Goal: Information Seeking & Learning: Compare options

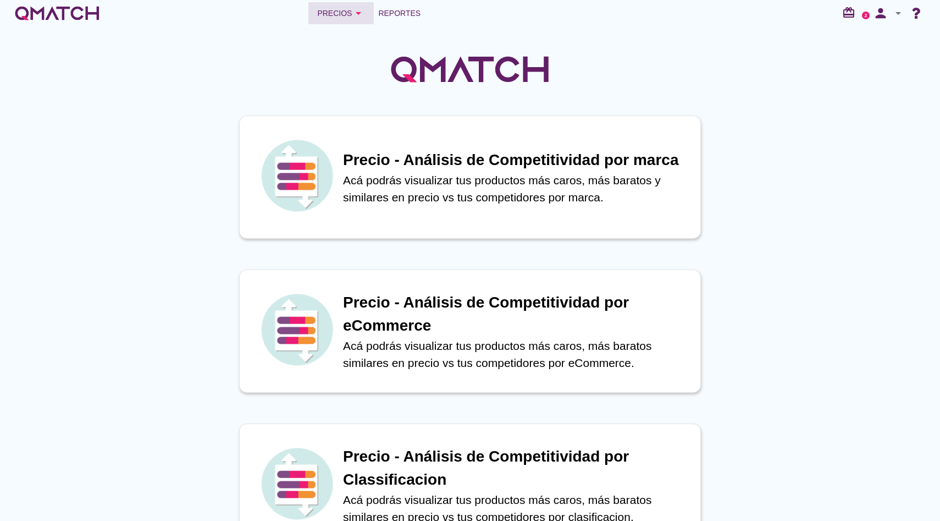
click at [359, 5] on button "Precios arrow_drop_down" at bounding box center [340, 13] width 65 height 22
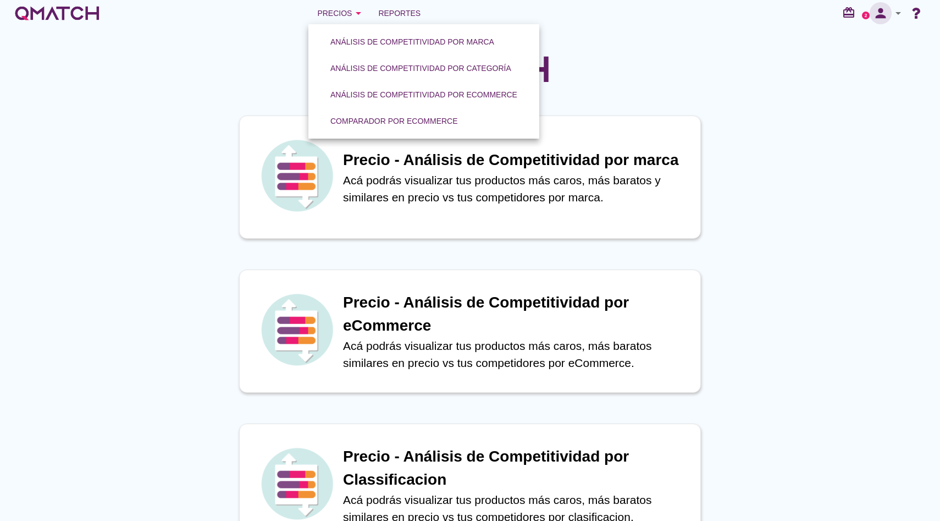
click at [885, 8] on icon "person" at bounding box center [881, 12] width 22 height 15
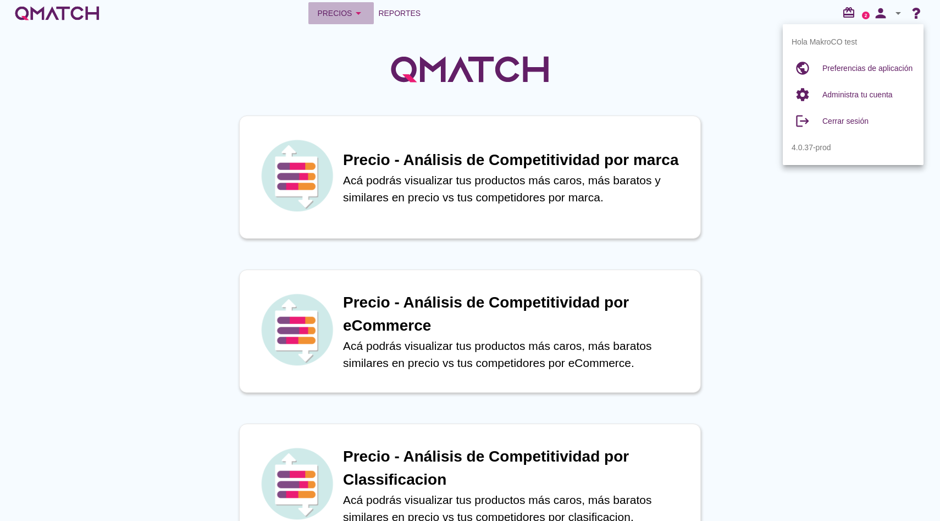
click at [356, 19] on button "Precios arrow_drop_down" at bounding box center [340, 13] width 65 height 22
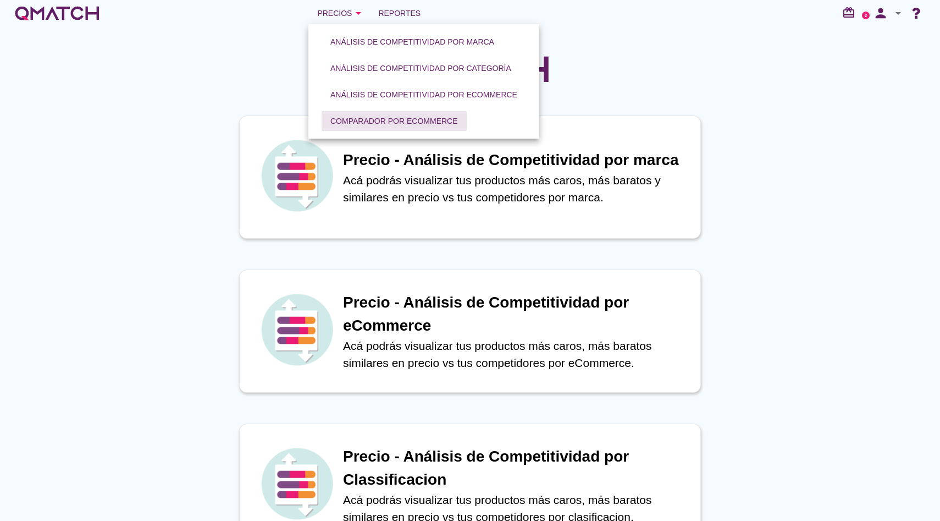
click at [371, 114] on button "Comparador por eCommerce" at bounding box center [394, 121] width 145 height 20
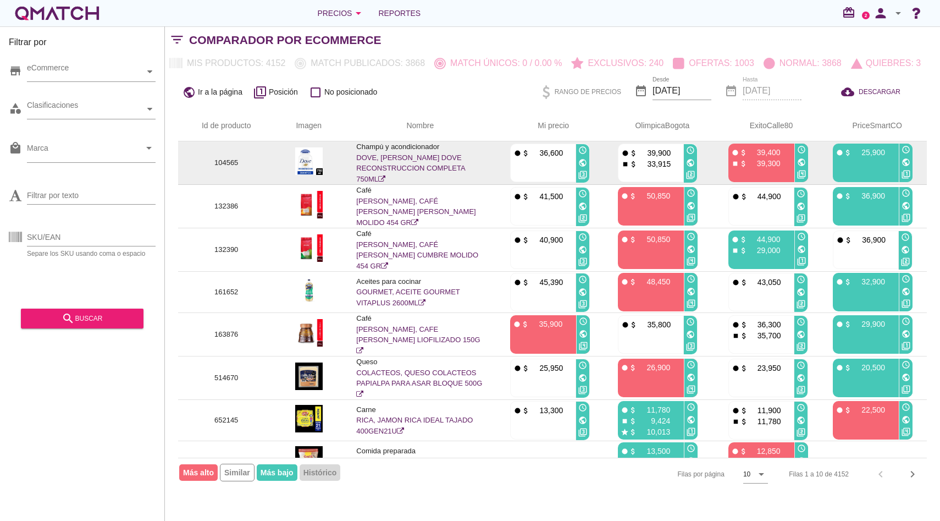
click at [382, 160] on link "DOVE, SHAMPOO DOVE RECONSTRUCCION COMPLETA 750ML" at bounding box center [410, 168] width 109 height 30
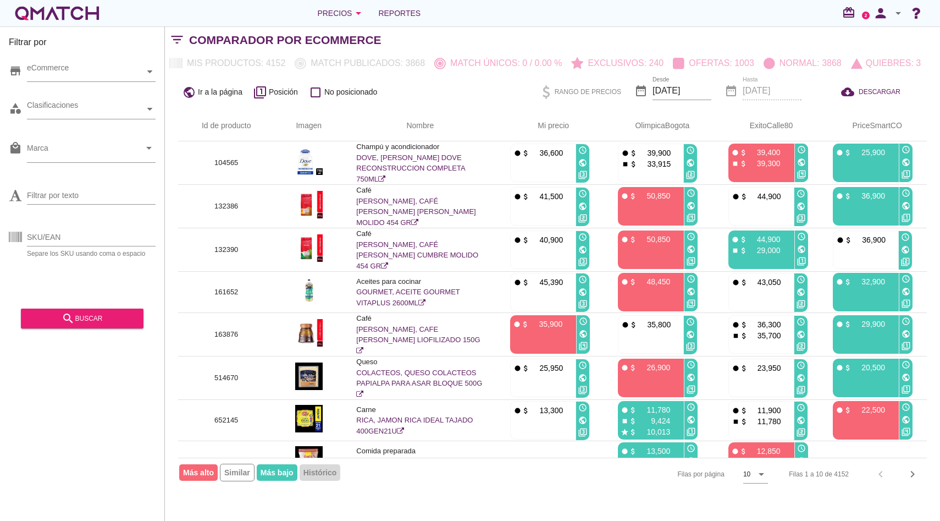
click at [89, 8] on div "white-qmatch-logo" at bounding box center [57, 13] width 88 height 22
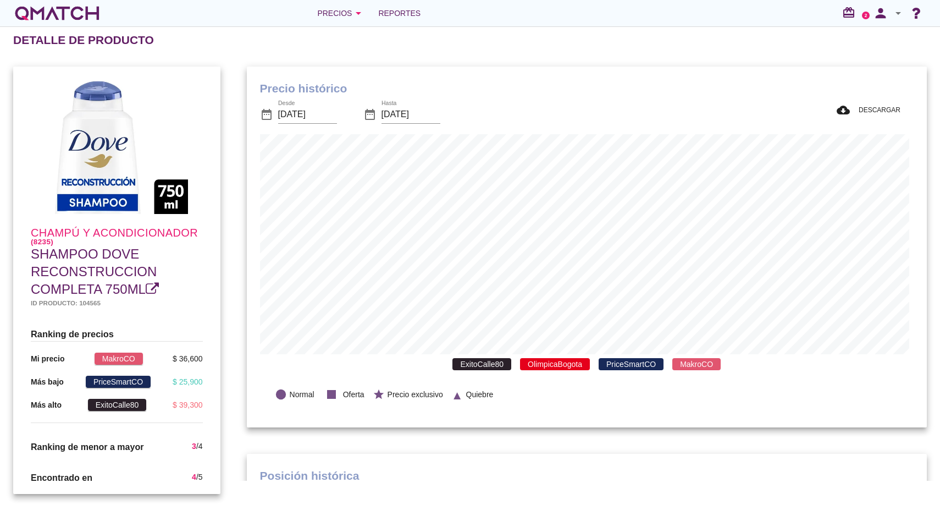
scroll to position [321, 676]
click at [473, 372] on div "ExitoCalle80 OlimpicaBogota PriceSmartCO MakroCO" at bounding box center [587, 364] width 654 height 20
click at [491, 368] on span "ExitoCalle80" at bounding box center [481, 364] width 59 height 12
click at [560, 366] on span "OlimpicaBogota" at bounding box center [555, 364] width 70 height 12
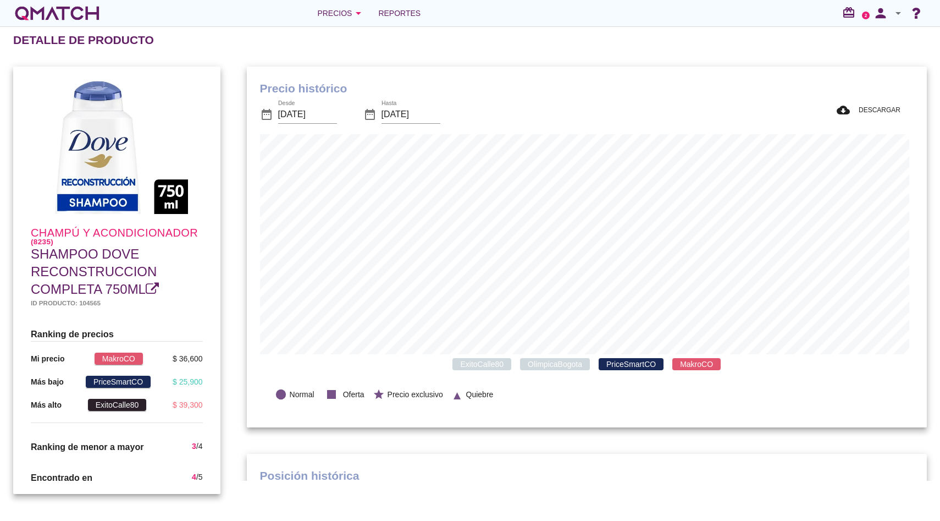
click at [618, 360] on span "PriceSmartCO" at bounding box center [631, 364] width 65 height 12
click at [676, 360] on span "MakroCO" at bounding box center [696, 364] width 48 height 12
click at [679, 377] on div "lens Normal stop Oferta star Precio exclusivo ▲ Quiebre" at bounding box center [587, 394] width 654 height 40
click at [682, 372] on div "ExitoCalle80 OlimpicaBogota PriceSmartCO MakroCO" at bounding box center [587, 364] width 654 height 20
click at [683, 363] on span "MakroCO" at bounding box center [696, 364] width 48 height 12
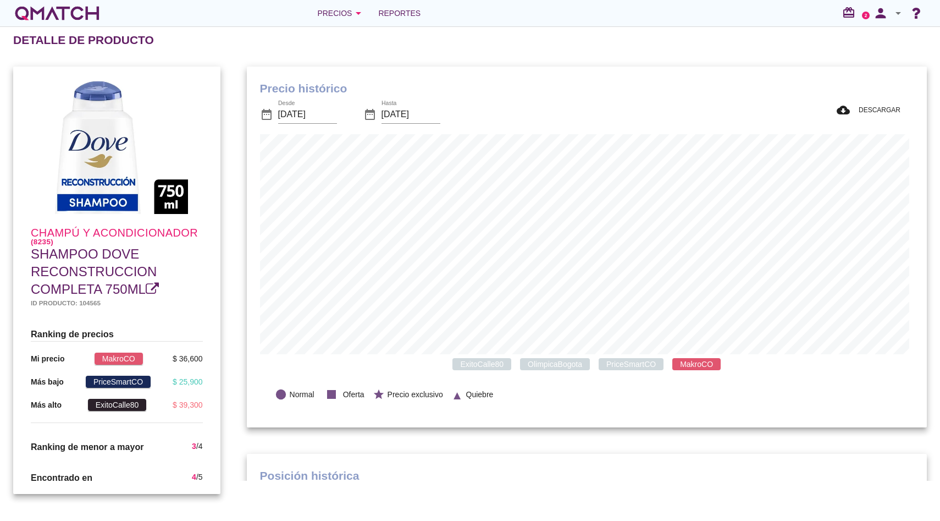
click at [534, 365] on span "OlimpicaBogota" at bounding box center [555, 364] width 70 height 12
click at [547, 360] on span "OlimpicaBogota" at bounding box center [555, 364] width 70 height 12
click at [624, 362] on span "PriceSmartCO" at bounding box center [631, 364] width 65 height 12
click at [474, 365] on span "ExitoCalle80" at bounding box center [481, 364] width 59 height 12
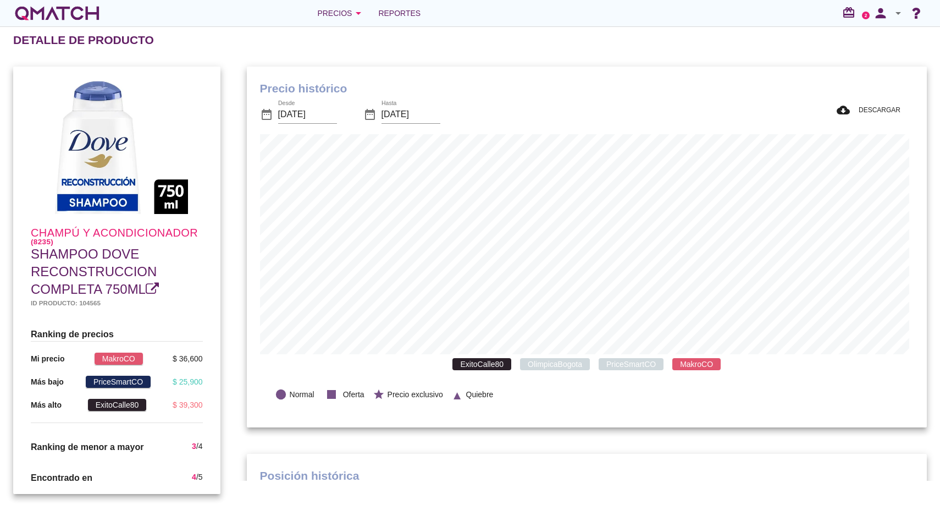
click at [474, 365] on span "ExitoCalle80" at bounding box center [481, 364] width 59 height 12
click at [339, 18] on div "Precios arrow_drop_down" at bounding box center [341, 13] width 48 height 13
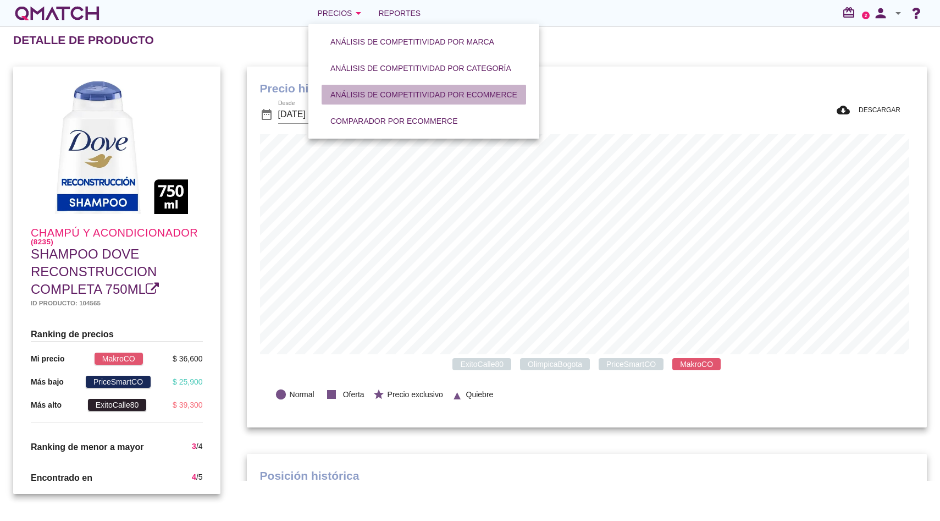
click at [364, 97] on div "Análisis de competitividad por eCommerce" at bounding box center [423, 95] width 187 height 12
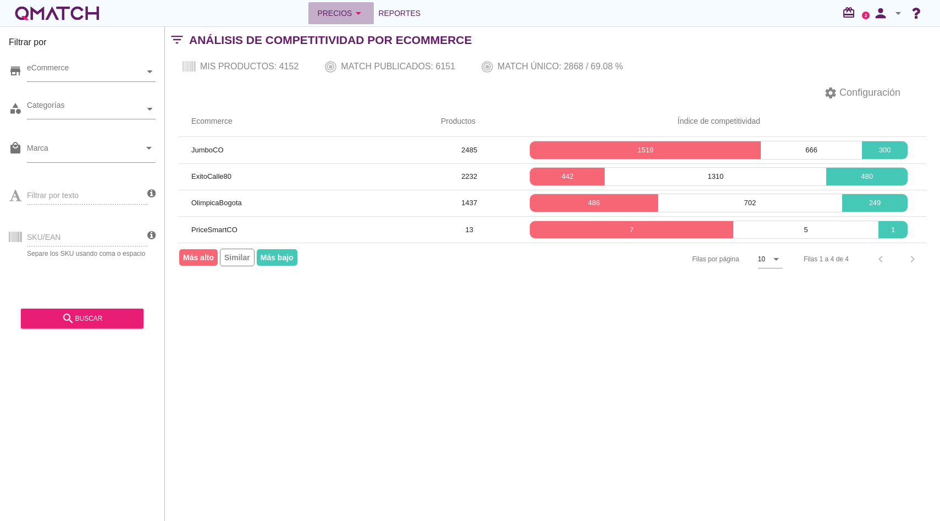
click at [340, 10] on div "Precios arrow_drop_down" at bounding box center [341, 13] width 48 height 13
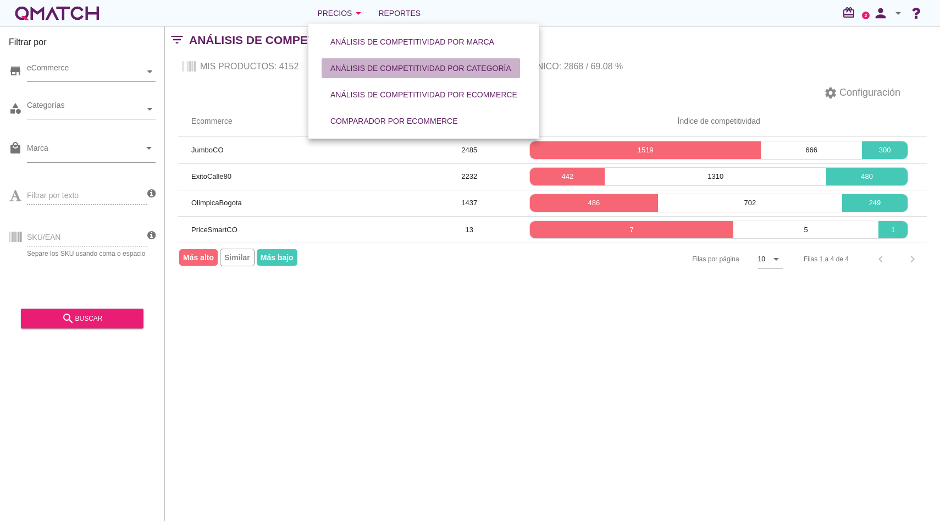
click at [372, 64] on div "Análisis de competitividad por categoría" at bounding box center [420, 69] width 181 height 12
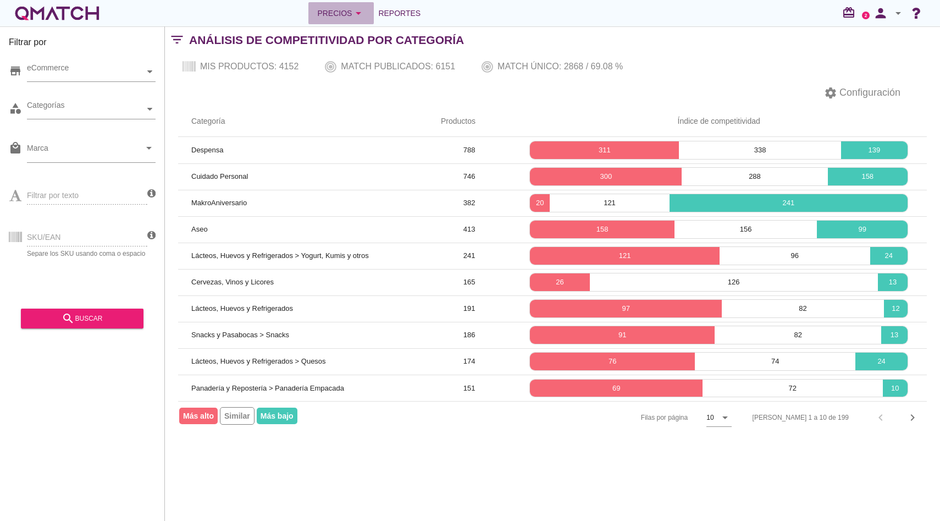
click at [335, 9] on div "Precios arrow_drop_down" at bounding box center [341, 13] width 48 height 13
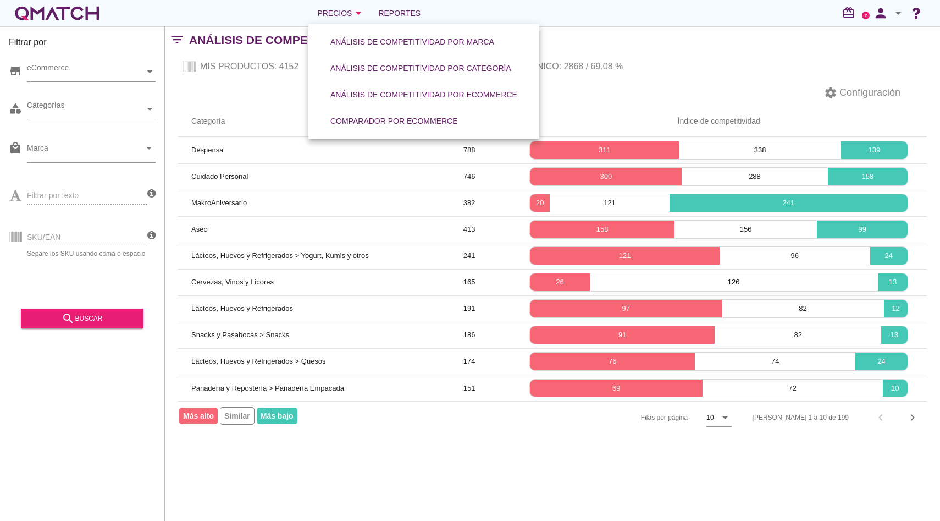
click at [266, 96] on div "settings Configuración" at bounding box center [552, 93] width 775 height 26
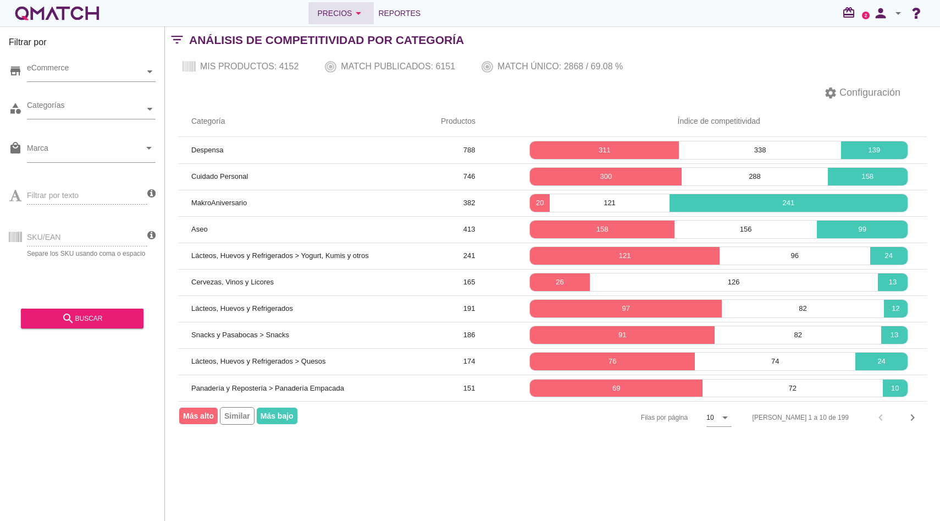
click at [339, 10] on div "Precios arrow_drop_down" at bounding box center [341, 13] width 48 height 13
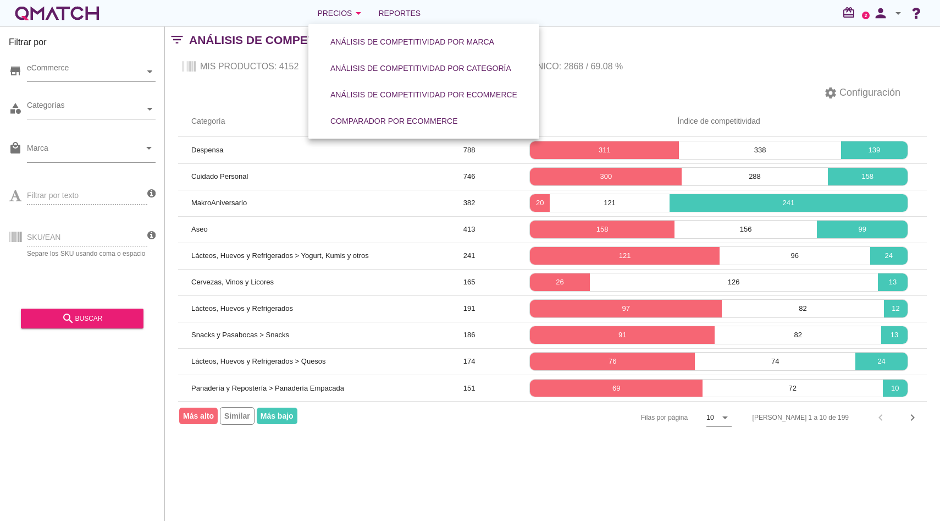
click at [345, 30] on link "Análisis de competitividad por marca" at bounding box center [412, 42] width 190 height 26
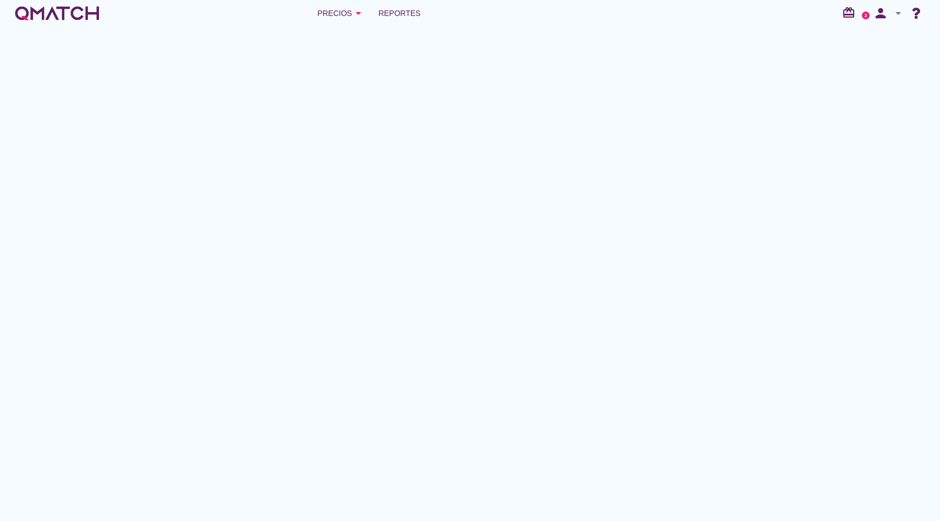
click at [345, 40] on button "Análisis de competitividad por marca" at bounding box center [412, 34] width 181 height 20
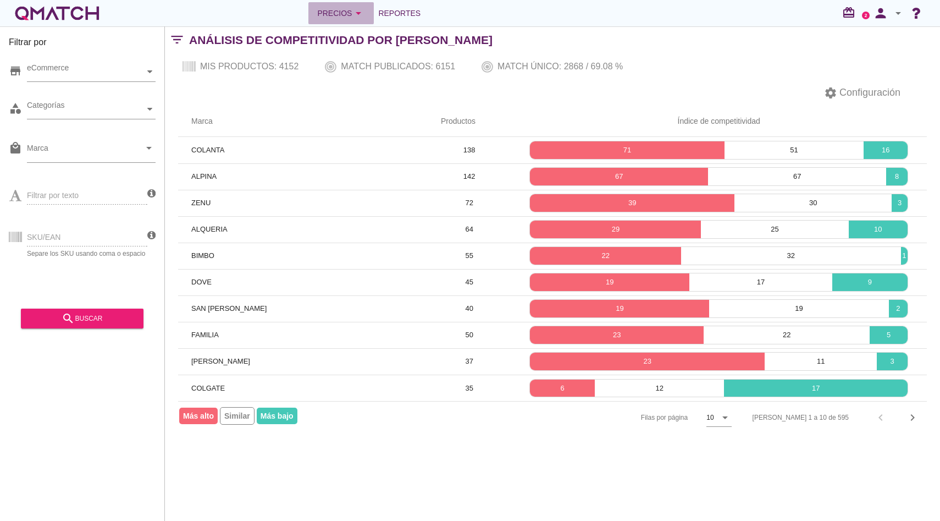
click at [355, 15] on icon "arrow_drop_down" at bounding box center [358, 13] width 13 height 13
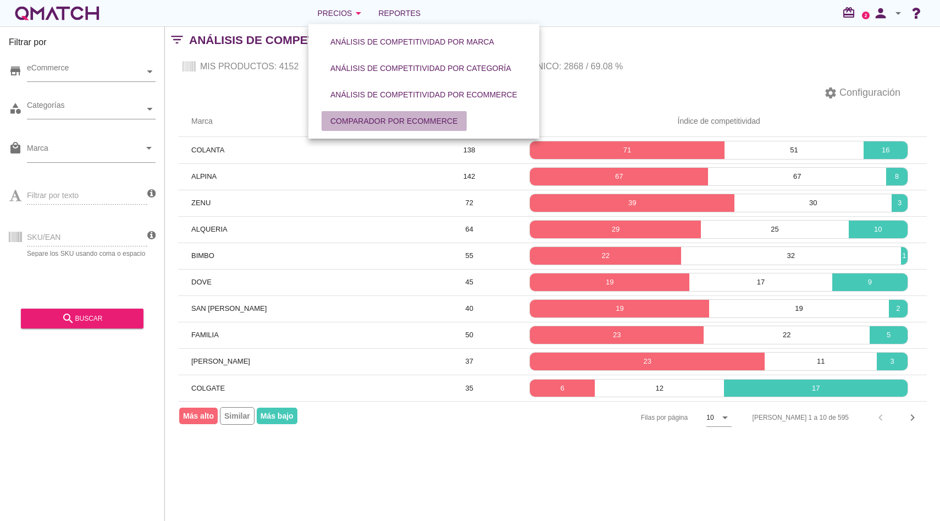
click at [363, 124] on div "Comparador por eCommerce" at bounding box center [394, 121] width 128 height 12
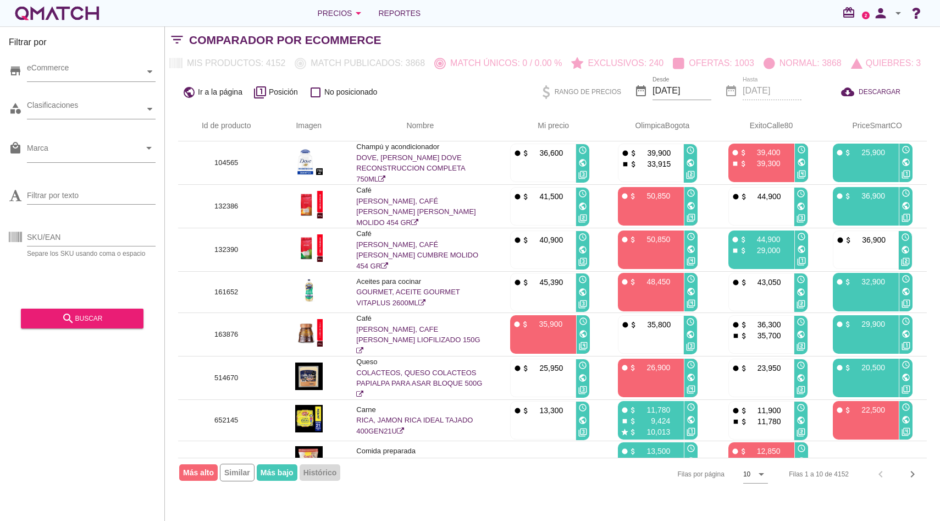
click at [92, 18] on div "white-qmatch-logo" at bounding box center [57, 13] width 88 height 22
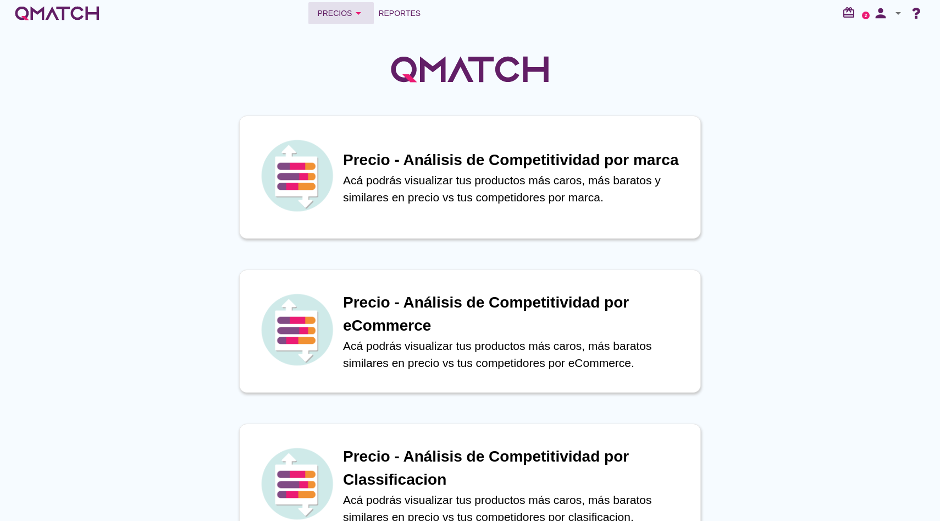
click at [347, 13] on div "Precios arrow_drop_down" at bounding box center [341, 13] width 48 height 13
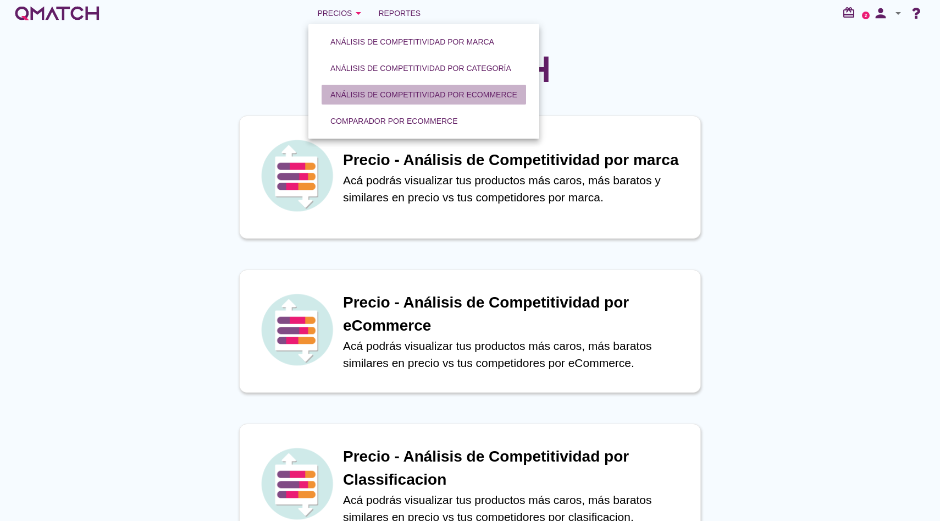
click at [394, 101] on button "Análisis de competitividad por eCommerce" at bounding box center [424, 95] width 204 height 20
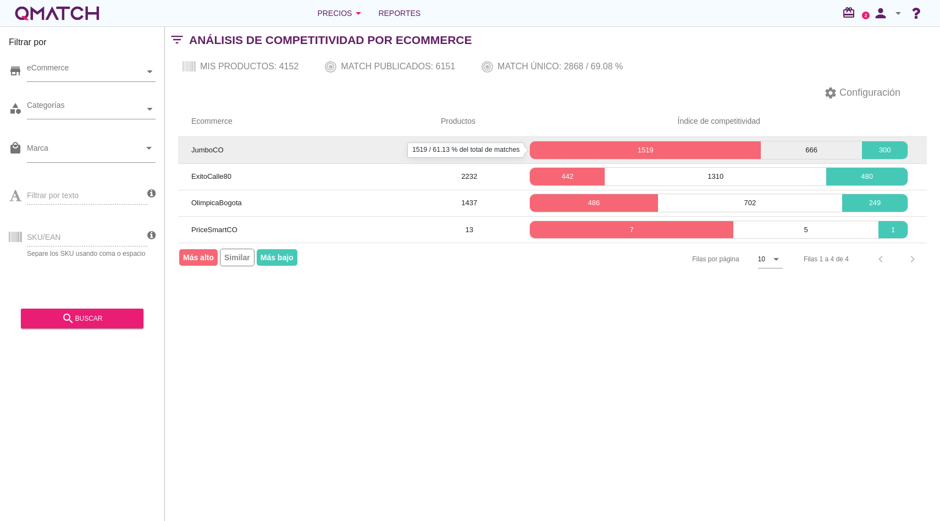
click at [692, 148] on p "1519" at bounding box center [645, 150] width 231 height 11
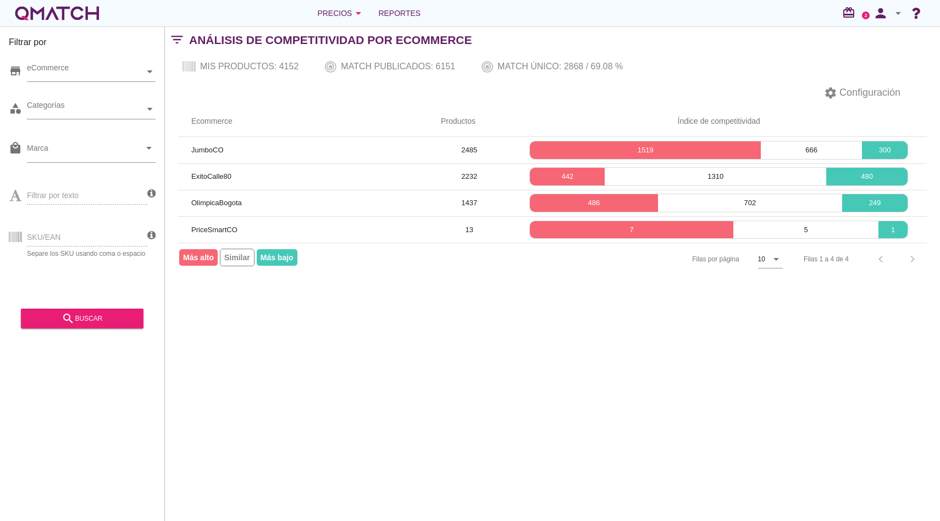
click at [86, 13] on div "white-qmatch-logo" at bounding box center [57, 13] width 88 height 22
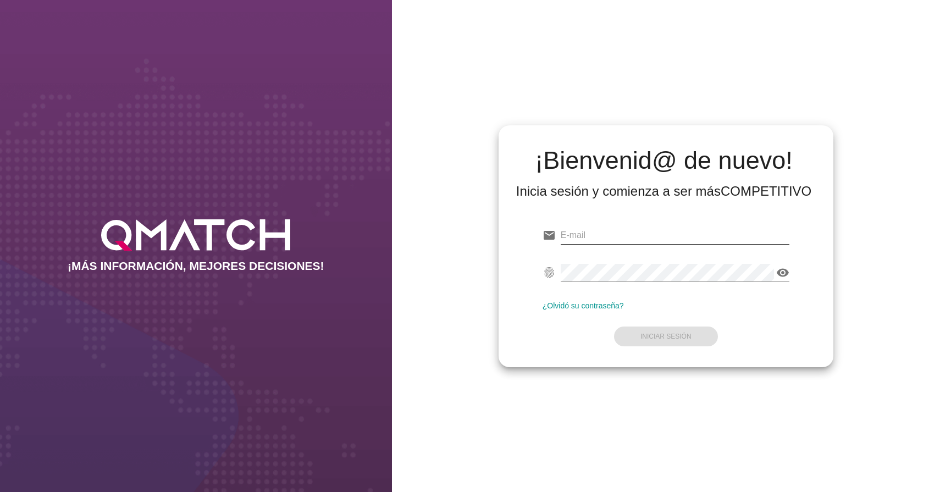
type input "dmadrid@qmatch.cl"
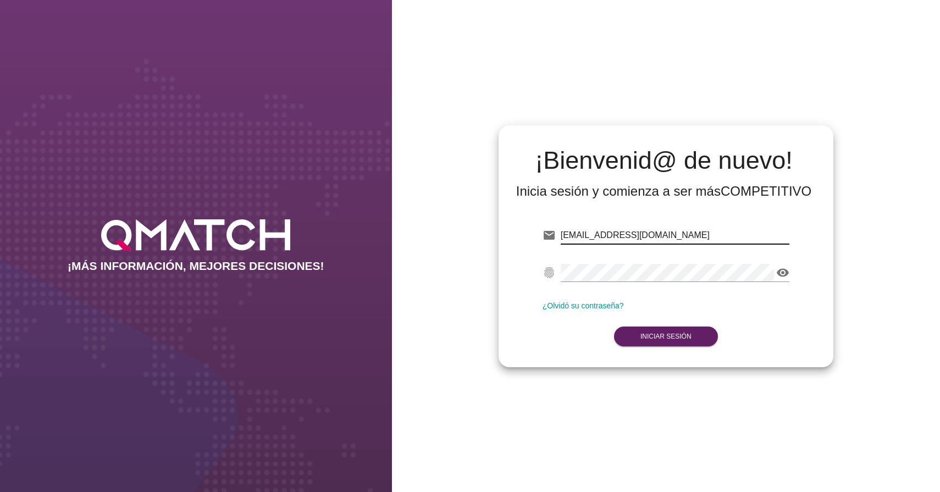
click at [638, 239] on input "dmadrid@qmatch.cl" at bounding box center [675, 235] width 229 height 18
type input "test@test.makro.com.co"
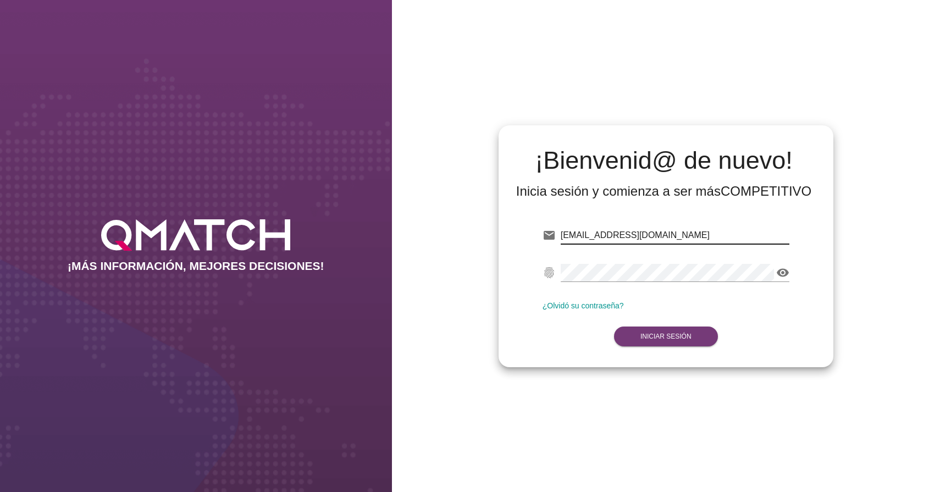
click at [679, 338] on strong "Iniciar Sesión" at bounding box center [665, 337] width 51 height 8
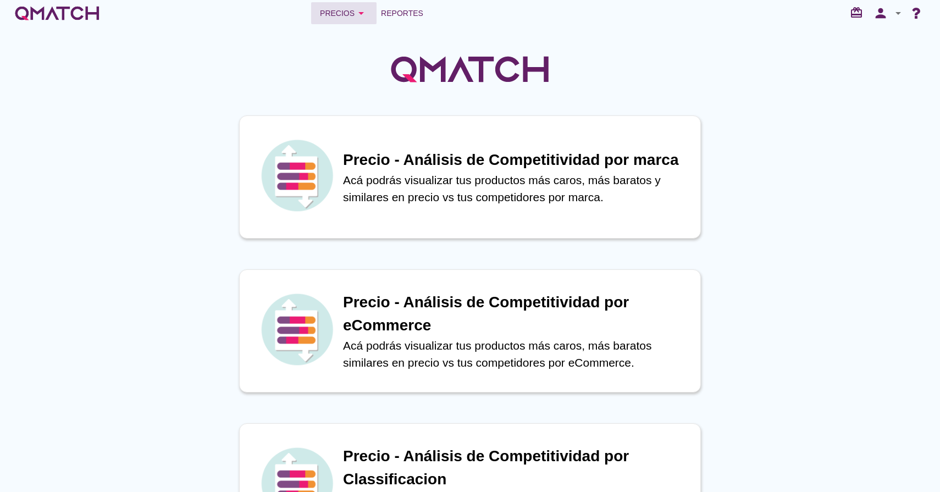
click at [360, 20] on button "Precios arrow_drop_down" at bounding box center [343, 13] width 65 height 22
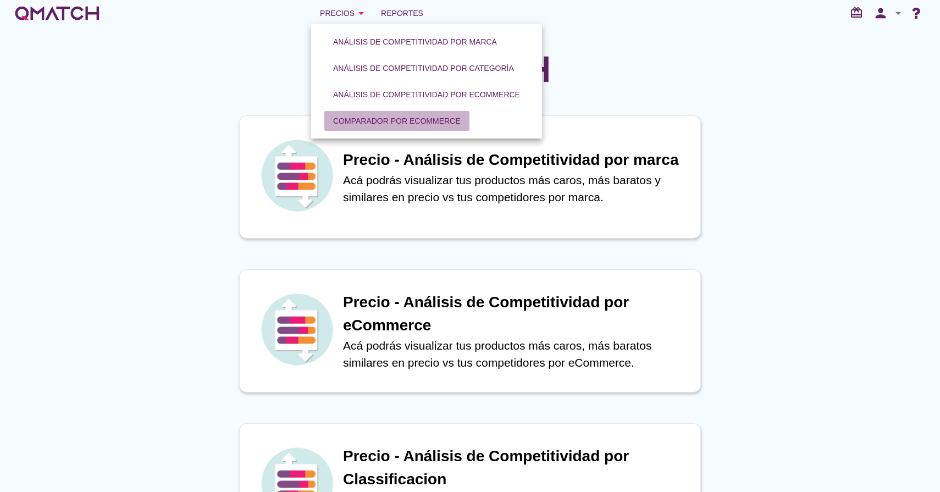
click at [341, 121] on div "Comparador por eCommerce" at bounding box center [397, 121] width 128 height 12
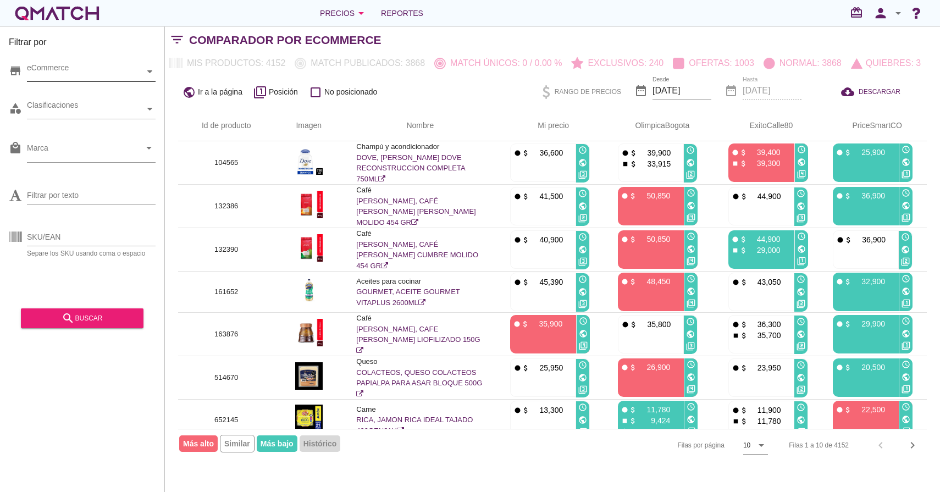
click at [150, 68] on div at bounding box center [150, 71] width 11 height 19
click at [37, 90] on icon at bounding box center [36, 91] width 5 height 5
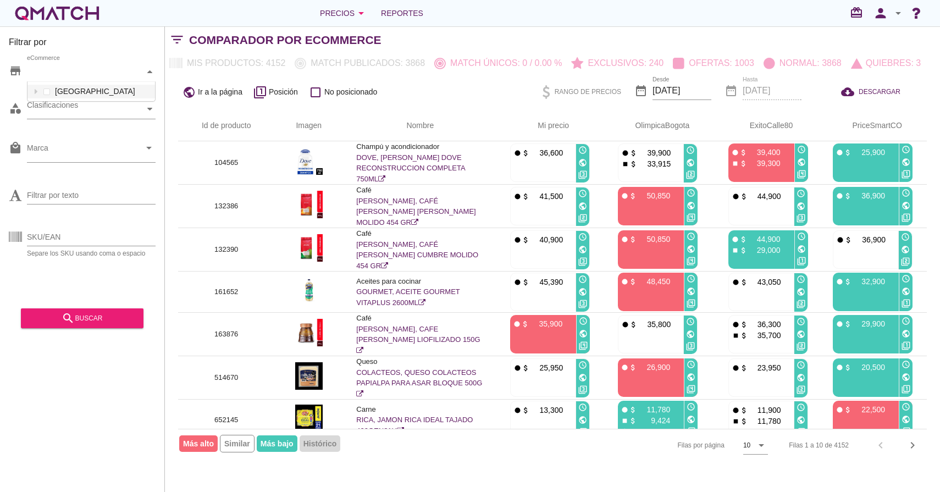
click at [173, 113] on div "Id de producto Imagen Nombre arrow_upward Mi precio arrow_upward OlimpicaBogota…" at bounding box center [552, 285] width 775 height 351
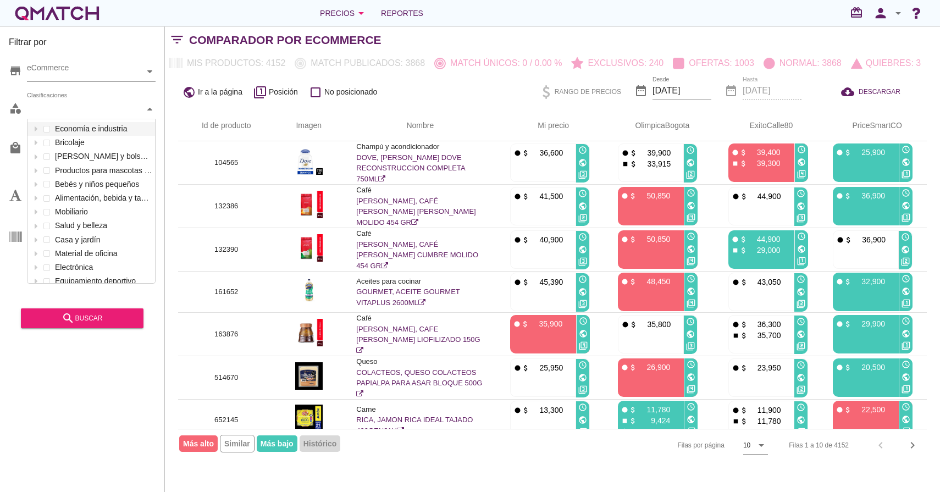
click at [153, 113] on div at bounding box center [150, 108] width 11 height 19
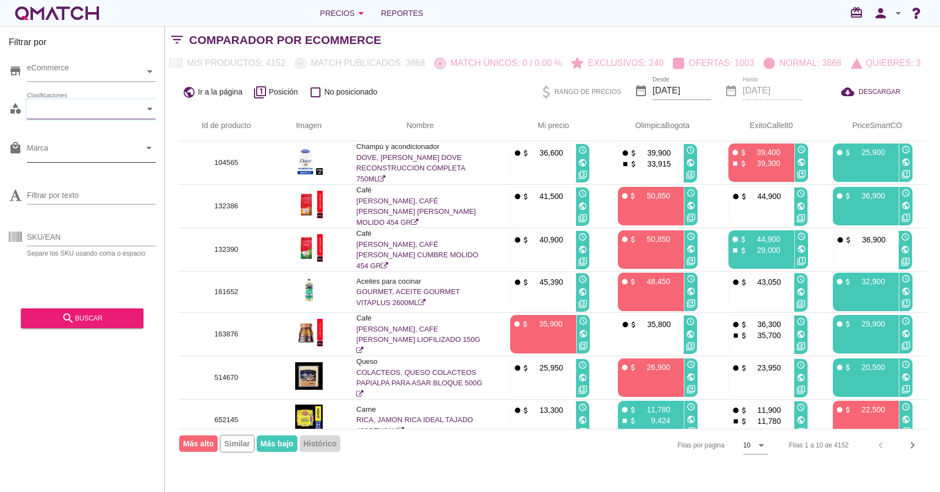
click at [144, 143] on icon "arrow_drop_down" at bounding box center [148, 147] width 13 height 13
click at [148, 146] on icon "arrow_drop_down" at bounding box center [148, 147] width 13 height 13
click at [165, 176] on div "Id de producto Imagen Nombre arrow_upward Mi precio arrow_upward OlimpicaBogota…" at bounding box center [552, 285] width 775 height 351
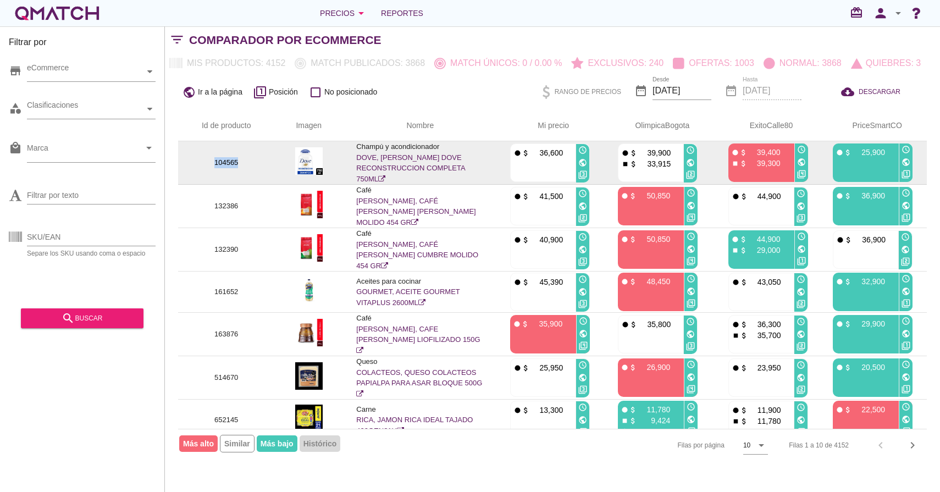
drag, startPoint x: 214, startPoint y: 164, endPoint x: 240, endPoint y: 164, distance: 25.8
click at [240, 164] on p "104565" at bounding box center [226, 162] width 70 height 11
click at [301, 162] on img at bounding box center [308, 160] width 27 height 27
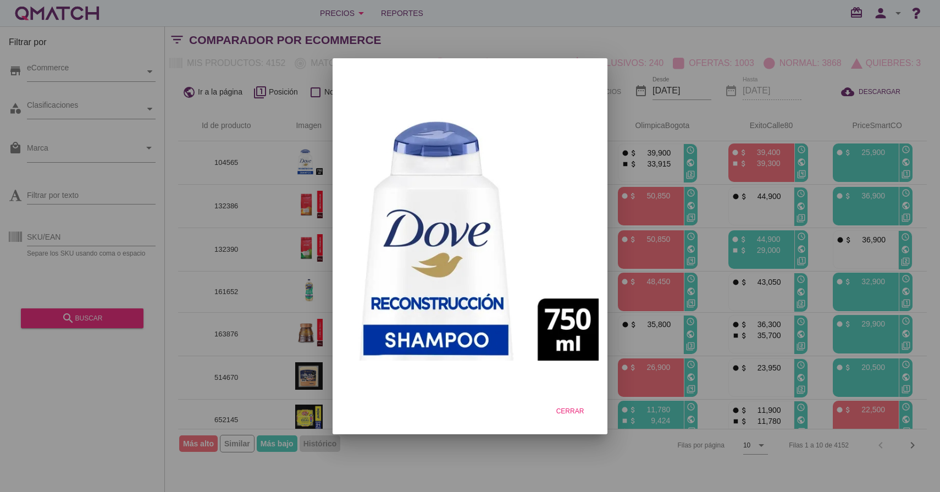
click at [224, 144] on div at bounding box center [470, 246] width 940 height 492
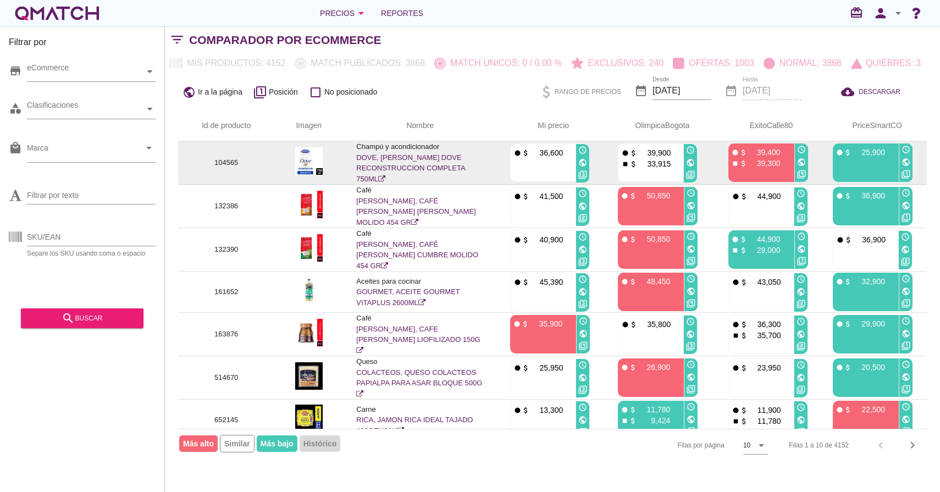
drag, startPoint x: 440, startPoint y: 147, endPoint x: 355, endPoint y: 150, distance: 84.7
click at [355, 150] on td "Champú y acondicionador DOVE, SHAMPOO DOVE RECONSTRUCCION COMPLETA 750ML" at bounding box center [420, 162] width 154 height 43
click at [338, 165] on td at bounding box center [308, 162] width 69 height 43
click at [383, 164] on link "DOVE, SHAMPOO DOVE RECONSTRUCCION COMPLETA 750ML" at bounding box center [410, 168] width 109 height 30
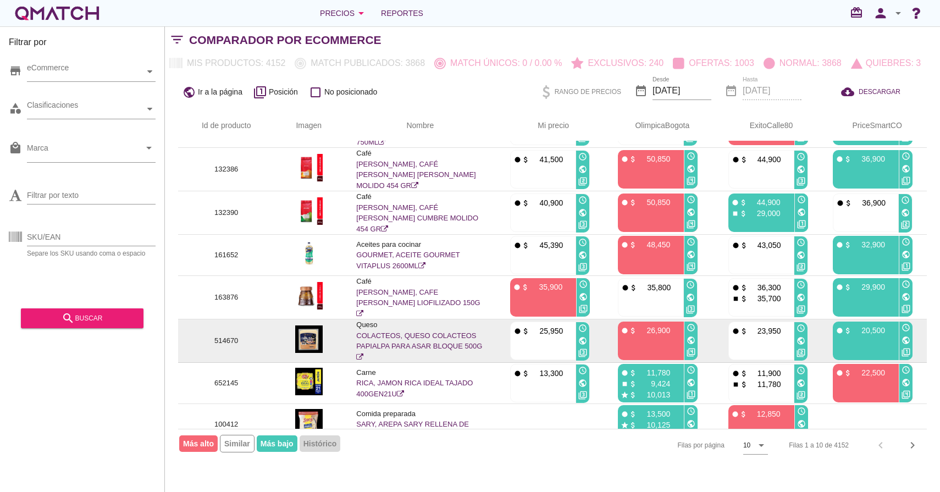
scroll to position [0, 0]
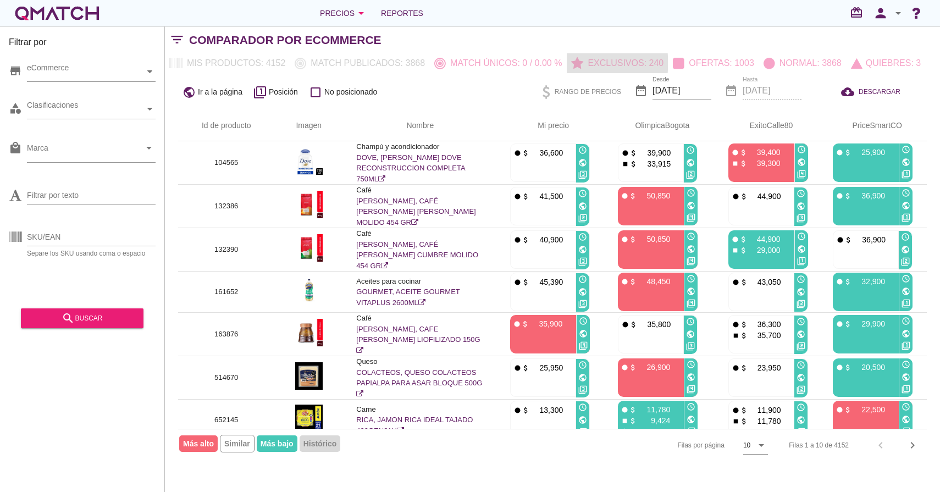
click at [611, 59] on p "Exclusivos: 240" at bounding box center [623, 63] width 80 height 13
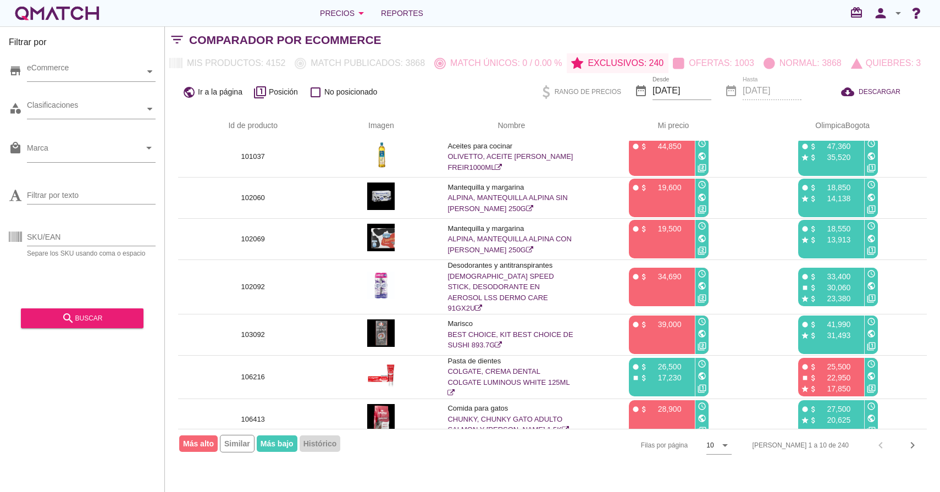
scroll to position [129, 0]
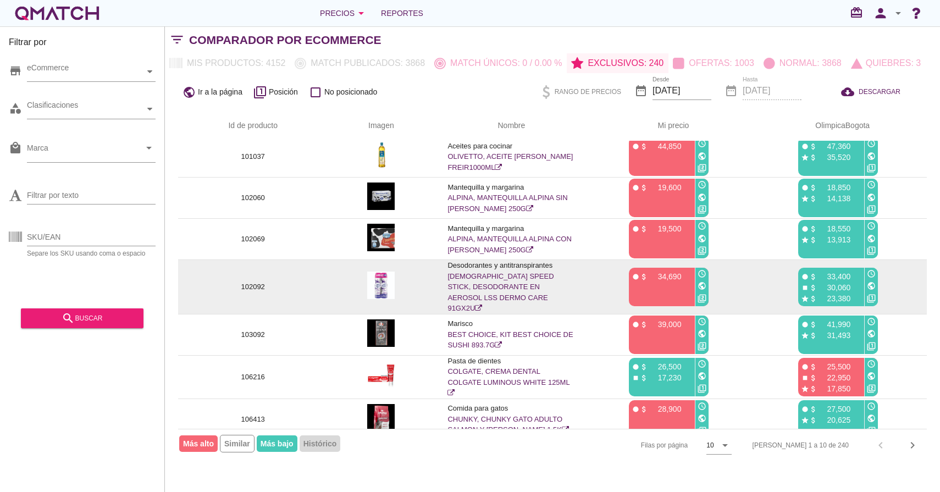
drag, startPoint x: 852, startPoint y: 294, endPoint x: 803, endPoint y: 272, distance: 54.4
click at [803, 272] on div "fiber_manual_record attach_money 33,400 stop attach_money 30,060 star attach_mo…" at bounding box center [830, 287] width 64 height 38
click at [844, 272] on p "33,400" at bounding box center [833, 276] width 33 height 11
drag, startPoint x: 851, startPoint y: 272, endPoint x: 794, endPoint y: 272, distance: 56.6
click at [794, 271] on h1 "fiber_manual_record attach_money 33,400 stop attach_money 30,060 star attach_mo…" at bounding box center [838, 287] width 151 height 38
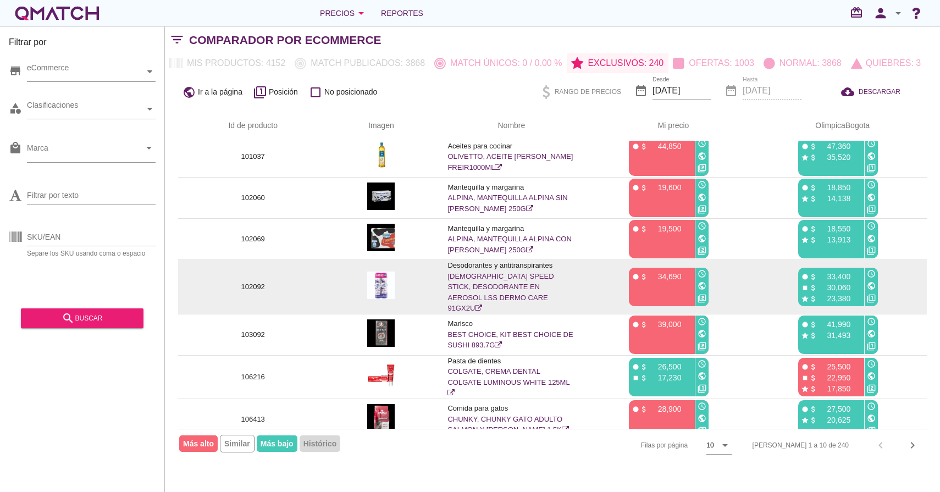
click at [826, 271] on p "33,400" at bounding box center [833, 276] width 33 height 11
drag, startPoint x: 851, startPoint y: 281, endPoint x: 800, endPoint y: 281, distance: 51.1
click at [800, 281] on div "fiber_manual_record attach_money 33,400 stop attach_money 30,060 star attach_mo…" at bounding box center [830, 287] width 64 height 38
click at [830, 274] on p "33,400" at bounding box center [833, 276] width 33 height 11
drag, startPoint x: 850, startPoint y: 293, endPoint x: 806, endPoint y: 295, distance: 44.0
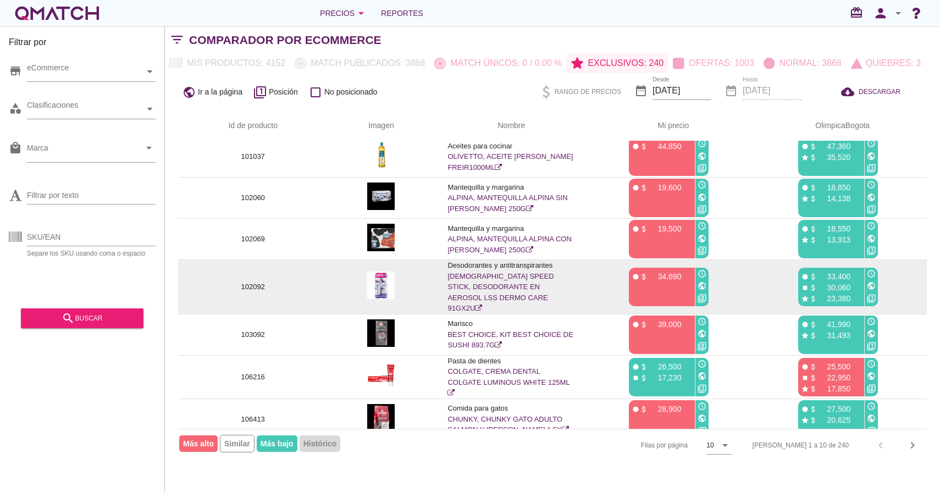
click at [806, 295] on div "star attach_money 23,380" at bounding box center [830, 297] width 58 height 11
click at [808, 295] on icon "star" at bounding box center [805, 299] width 8 height 8
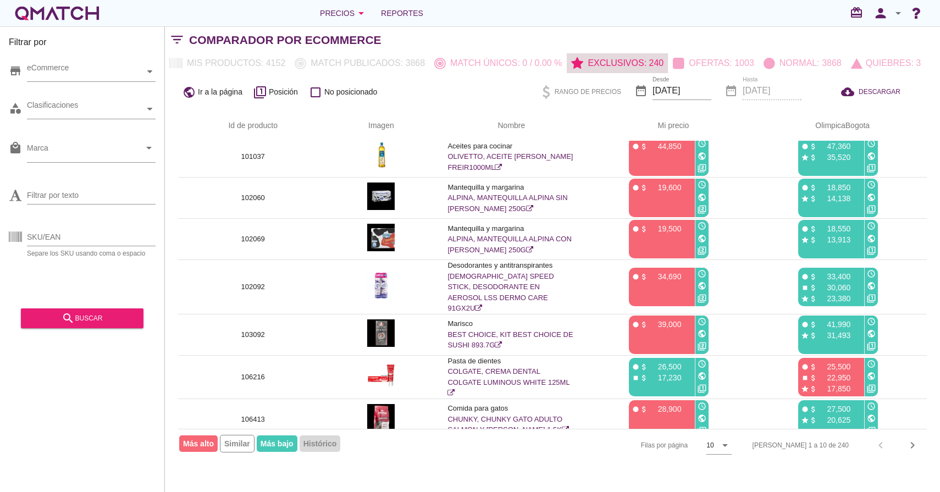
click at [638, 62] on p "Exclusivos: 240" at bounding box center [623, 63] width 80 height 13
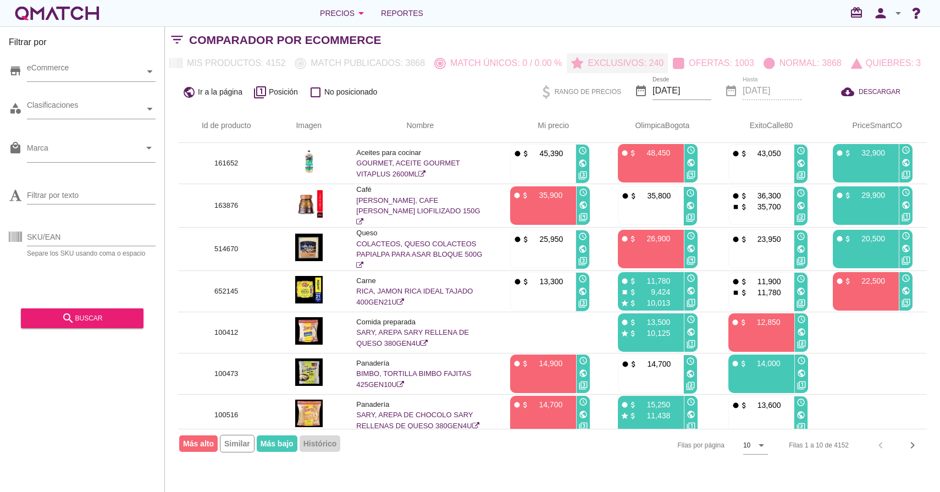
scroll to position [0, 0]
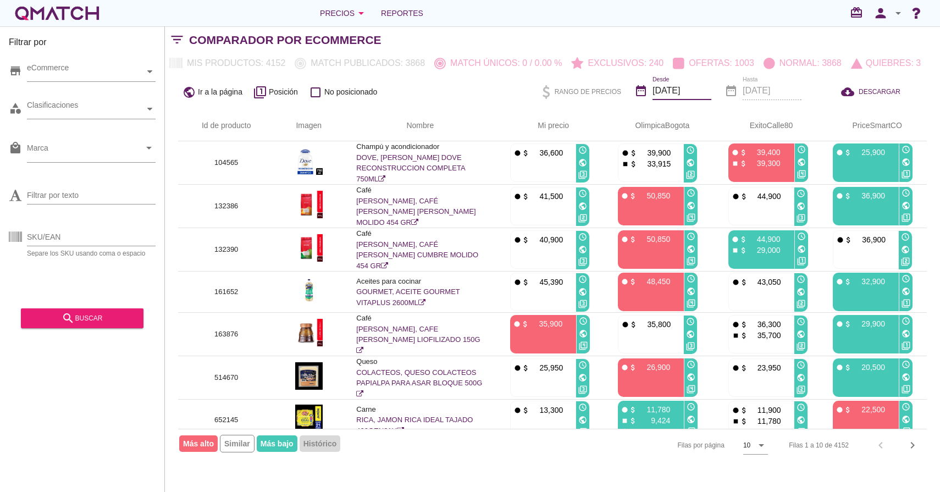
click at [668, 86] on input "[DATE]" at bounding box center [681, 91] width 59 height 18
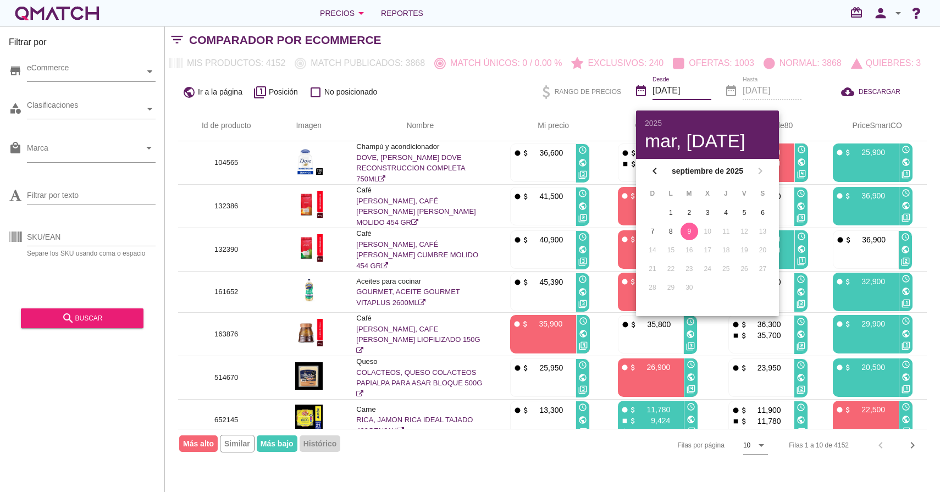
click at [502, 97] on div "public Ir a la página filter_1 Posición check_box_outline_blank No posicionado …" at bounding box center [552, 91] width 775 height 37
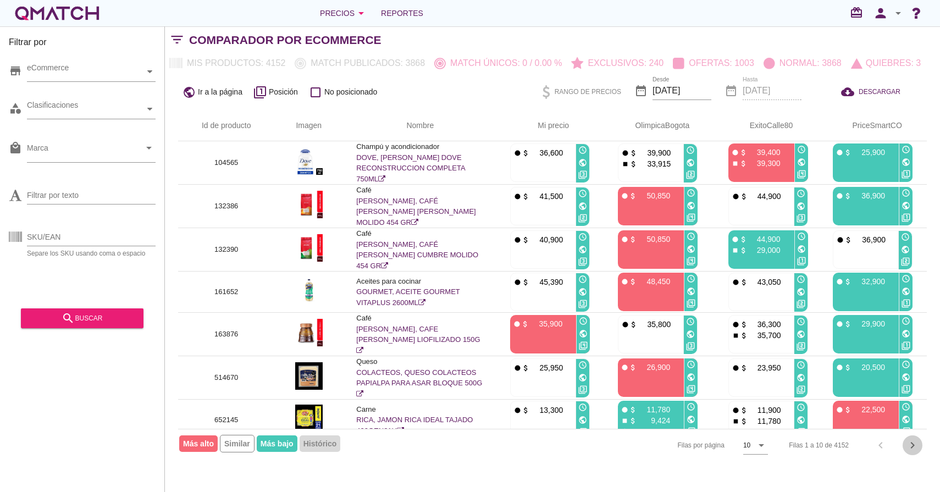
click at [913, 437] on button "chevron_right" at bounding box center [913, 445] width 20 height 20
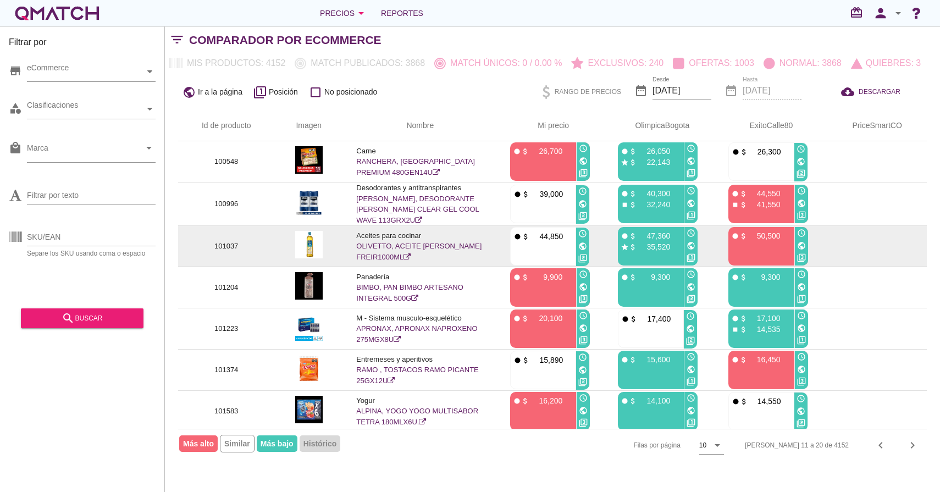
scroll to position [126, 0]
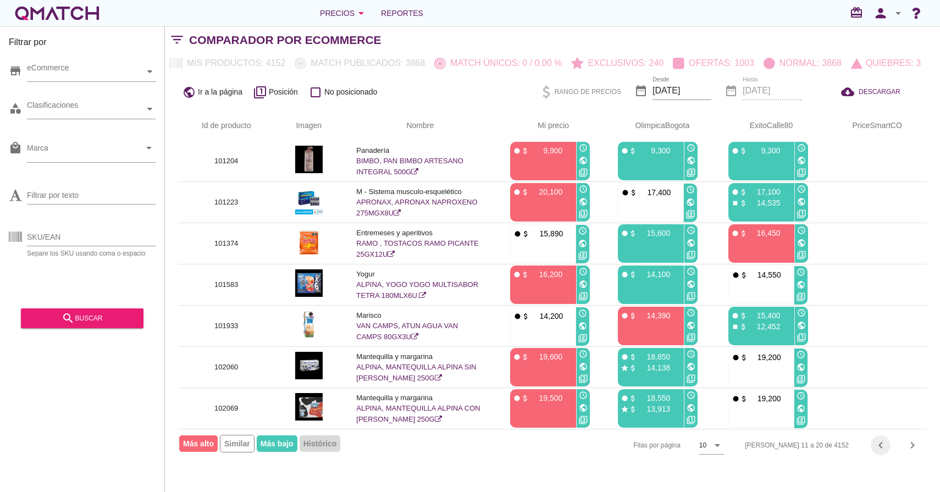
click at [886, 447] on icon "chevron_left" at bounding box center [880, 445] width 13 height 13
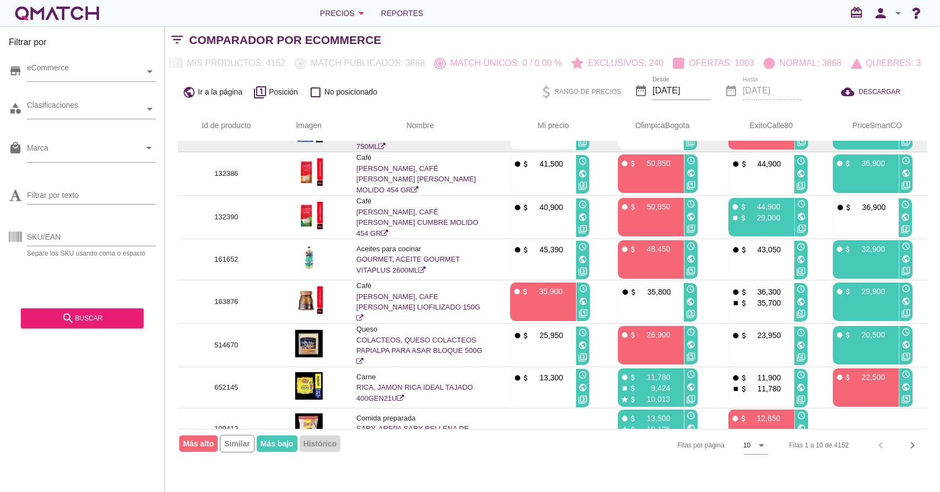
scroll to position [0, 0]
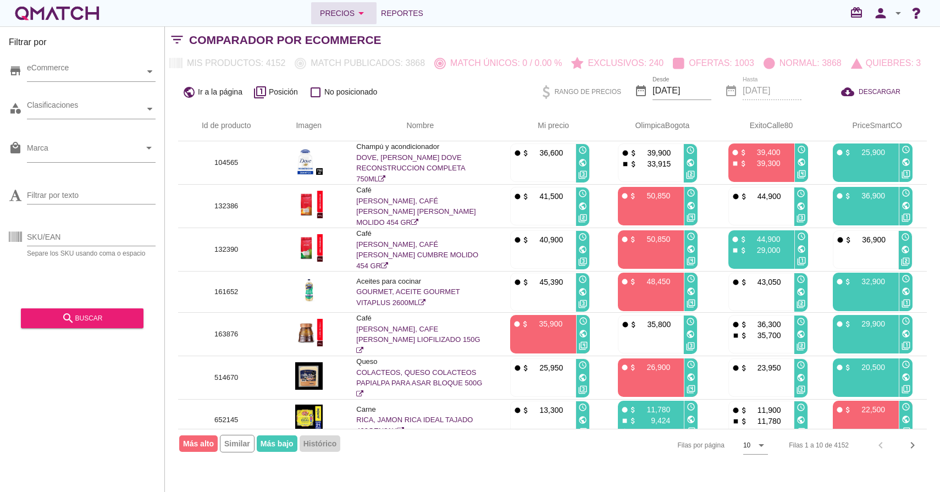
click at [340, 5] on button "Precios arrow_drop_down" at bounding box center [343, 13] width 65 height 22
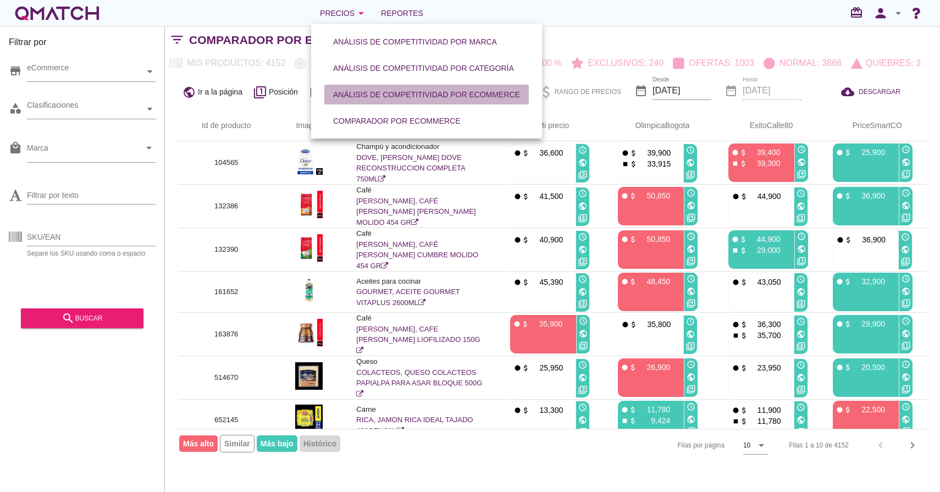
click at [391, 101] on button "Análisis de competitividad por eCommerce" at bounding box center [426, 95] width 204 height 20
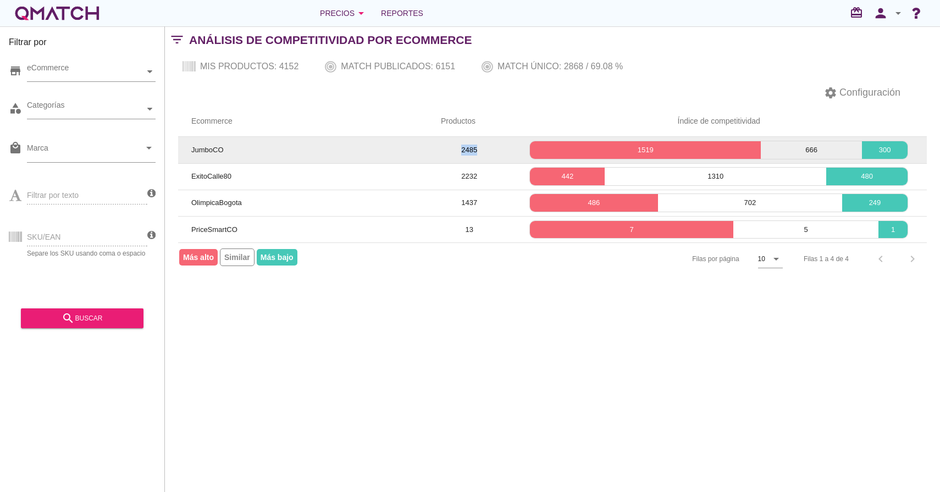
drag, startPoint x: 482, startPoint y: 151, endPoint x: 456, endPoint y: 150, distance: 25.3
click at [456, 150] on td "2485" at bounding box center [469, 150] width 83 height 26
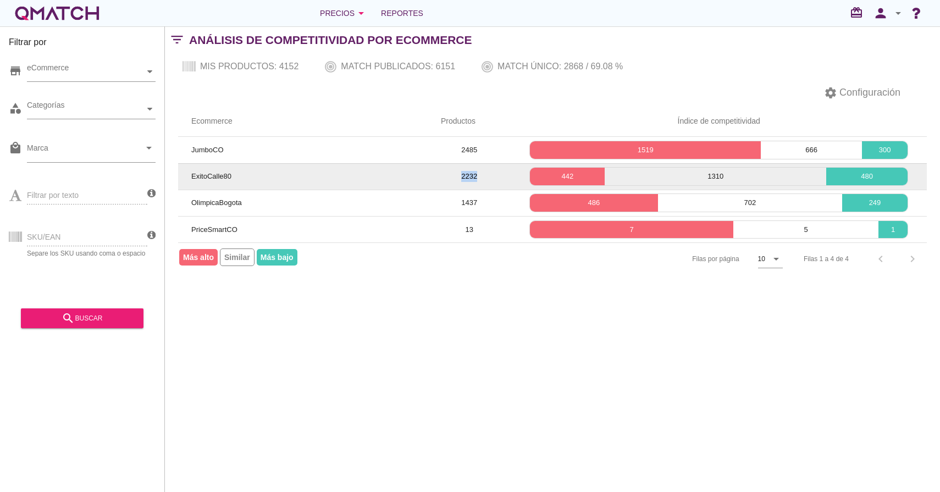
drag, startPoint x: 479, startPoint y: 175, endPoint x: 454, endPoint y: 175, distance: 25.8
click at [455, 175] on td "2232" at bounding box center [469, 176] width 83 height 26
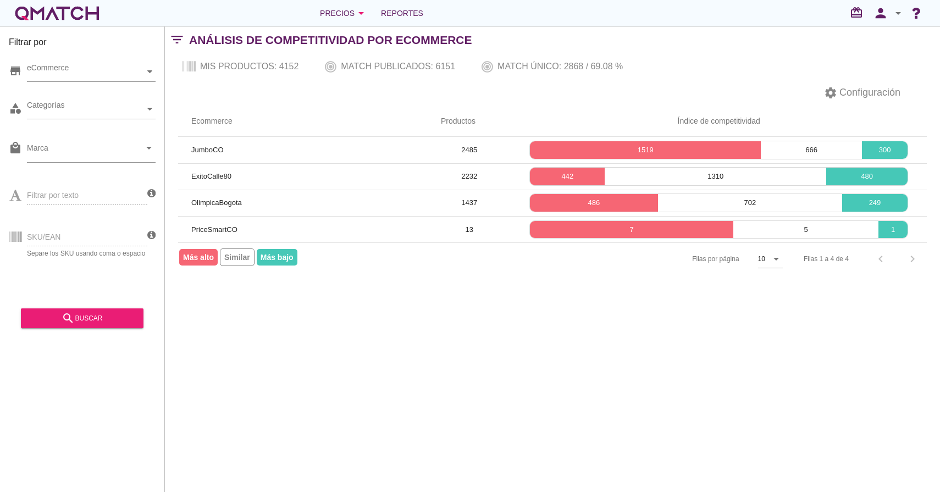
click at [593, 93] on div "settings Configuración" at bounding box center [552, 93] width 775 height 26
click at [877, 95] on span "Configuración" at bounding box center [868, 92] width 63 height 15
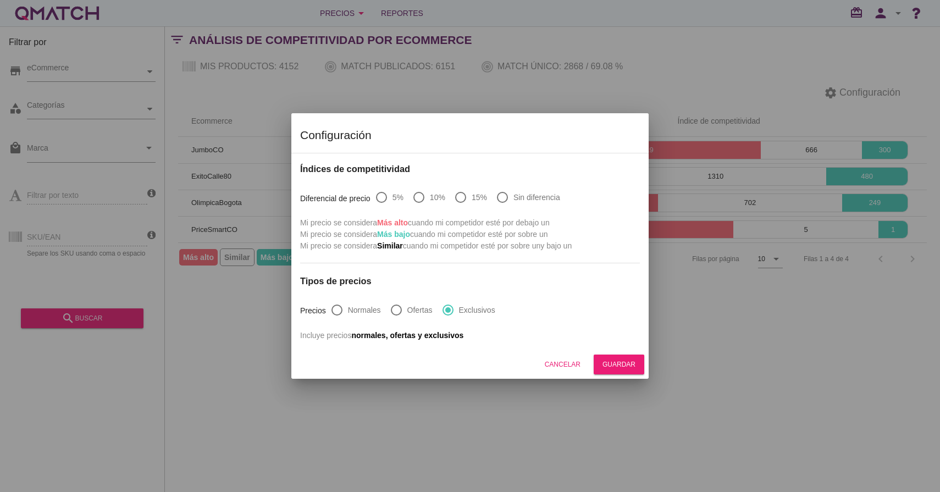
click at [510, 195] on div at bounding box center [502, 197] width 19 height 19
radio input "true"
click at [467, 192] on div at bounding box center [460, 197] width 19 height 19
radio input "true"
click at [388, 196] on div at bounding box center [381, 197] width 19 height 19
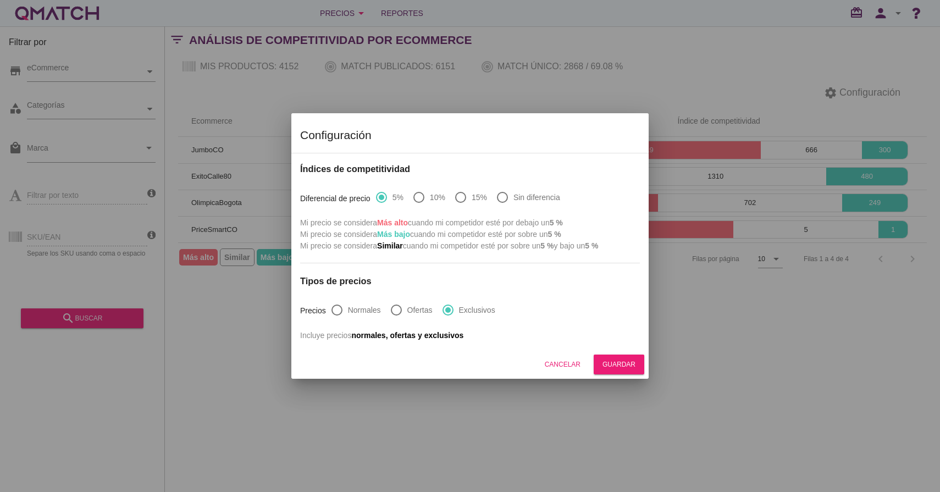
click at [420, 196] on div at bounding box center [419, 197] width 19 height 19
radio input "false"
radio input "true"
click at [340, 315] on div at bounding box center [337, 310] width 19 height 19
click at [399, 308] on div at bounding box center [396, 310] width 19 height 19
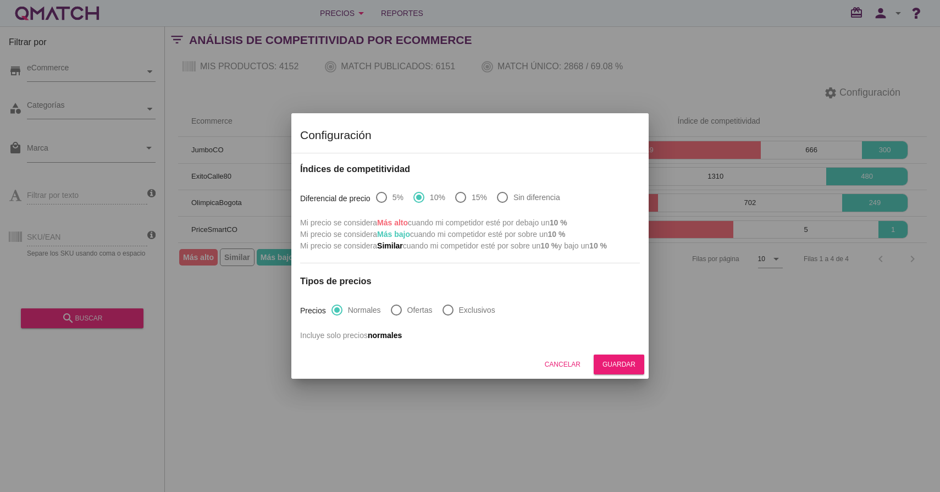
radio input "false"
click at [441, 309] on div at bounding box center [448, 310] width 19 height 19
radio input "false"
radio input "true"
click at [565, 371] on button "Cancelar" at bounding box center [562, 365] width 53 height 20
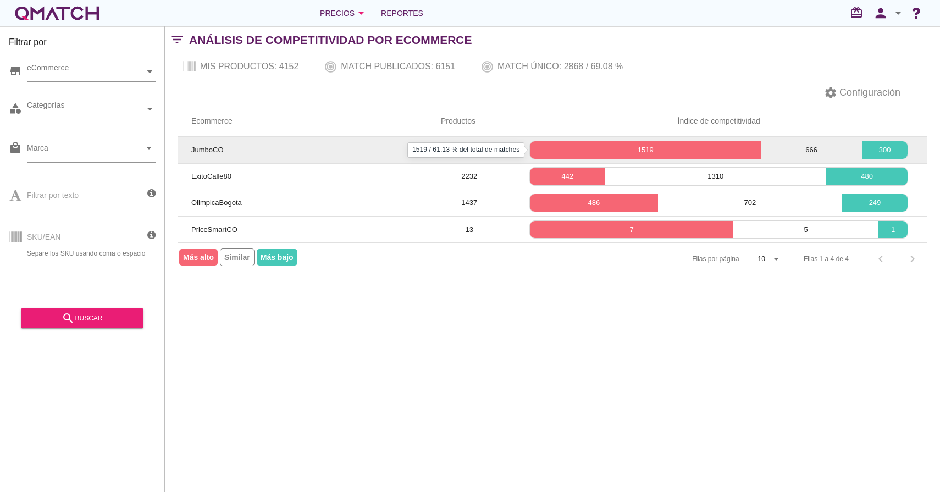
click at [596, 149] on p "1519" at bounding box center [645, 150] width 231 height 11
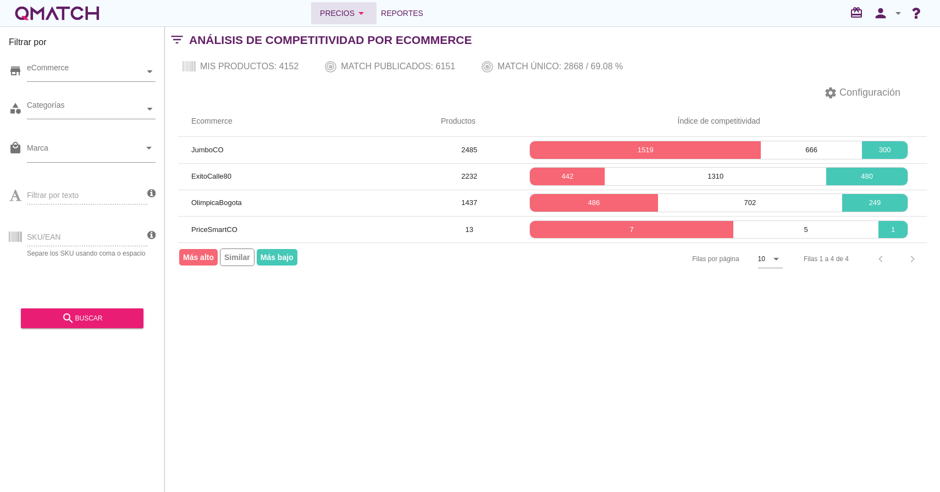
click at [342, 9] on div "Precios arrow_drop_down" at bounding box center [344, 13] width 48 height 13
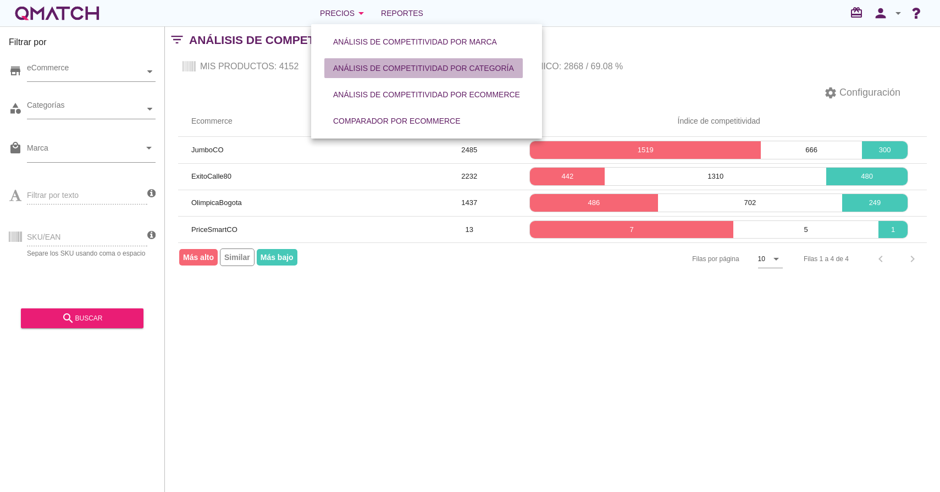
click at [405, 76] on button "Análisis de competitividad por categoría" at bounding box center [423, 68] width 198 height 20
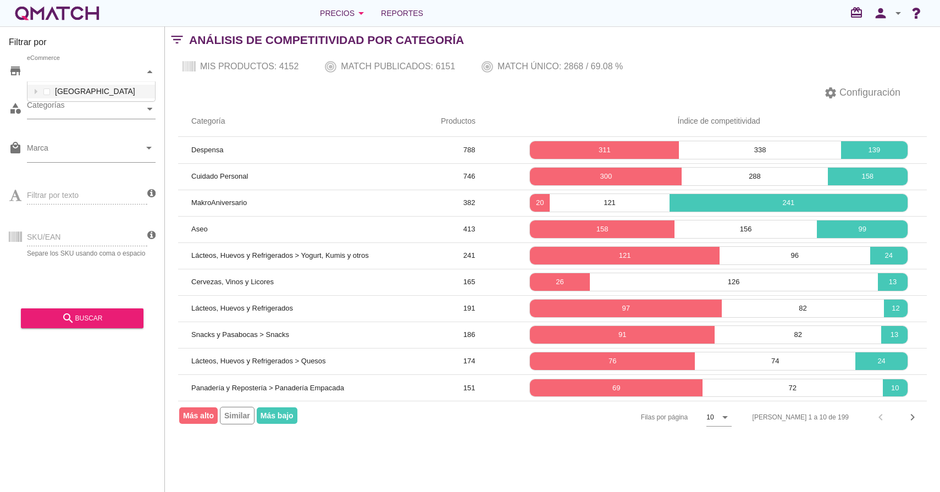
click at [153, 76] on div at bounding box center [150, 71] width 11 height 19
click at [34, 89] on icon at bounding box center [36, 91] width 5 height 5
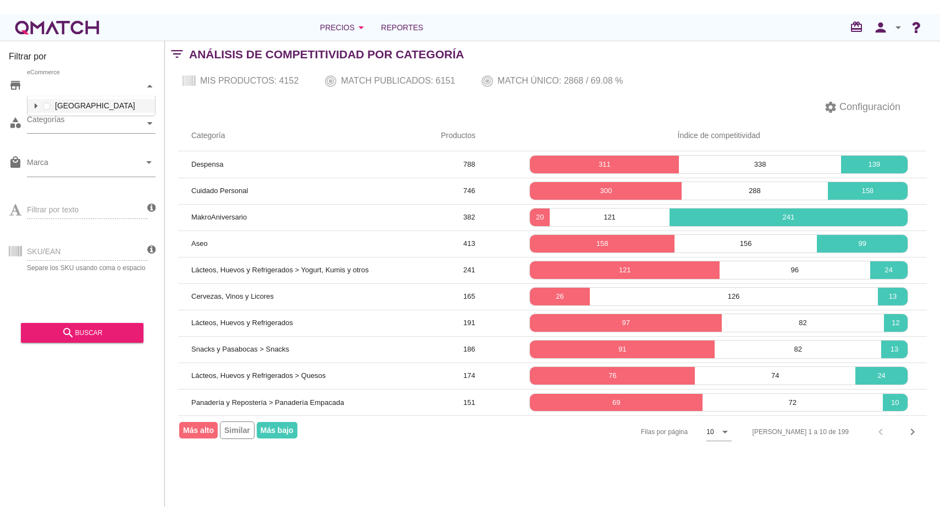
scroll to position [89, 128]
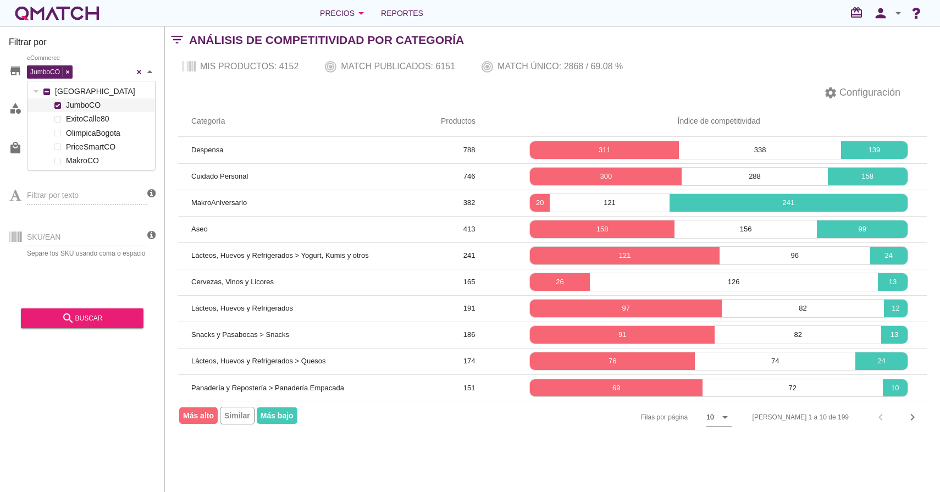
click at [90, 110] on label "JumboCO" at bounding box center [107, 105] width 89 height 14
click at [90, 123] on div "JumboCO ExitoCalle80 OlimpicaBogota PriceSmartCO MakroCO" at bounding box center [91, 132] width 128 height 69
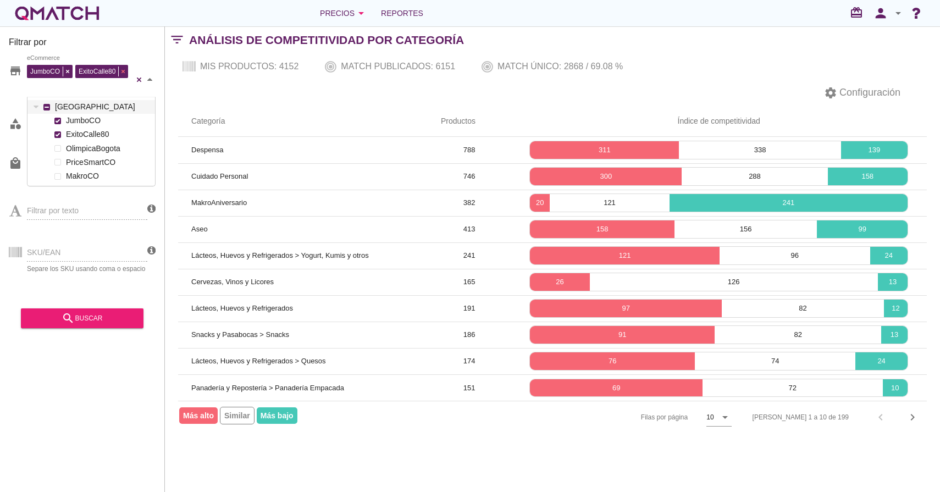
click at [126, 73] on div "ExitoCalle80" at bounding box center [103, 70] width 56 height 16
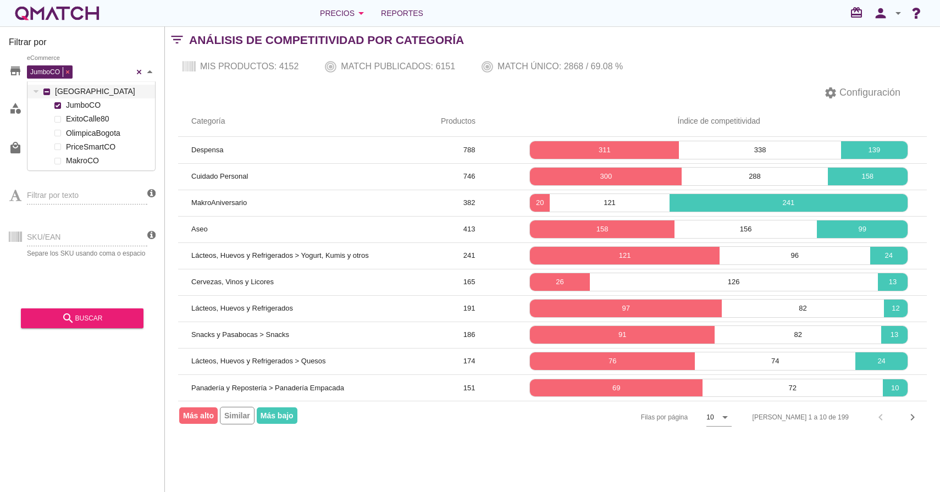
click at [70, 75] on div "JumboCO" at bounding box center [51, 71] width 48 height 16
click at [658, 47] on div "filter_list Análisis de competitividad por Categoría" at bounding box center [552, 40] width 775 height 26
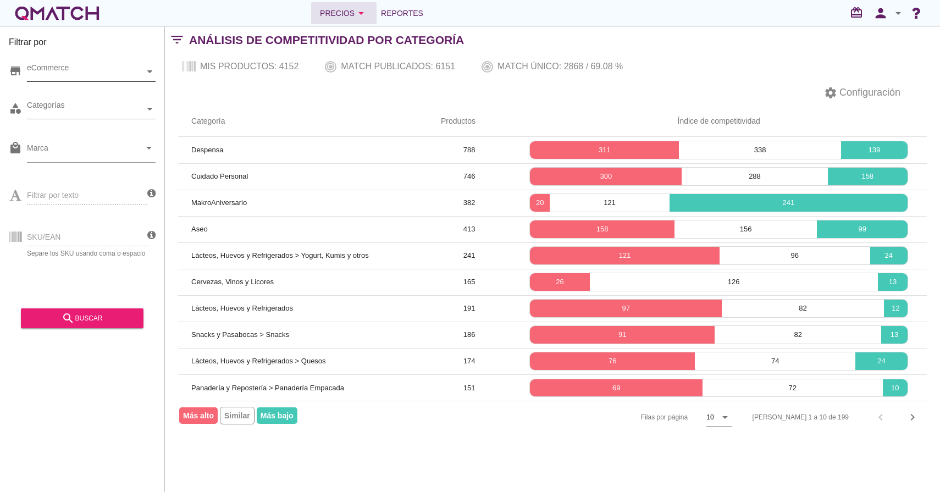
click at [352, 9] on div "Precios arrow_drop_down" at bounding box center [344, 13] width 48 height 13
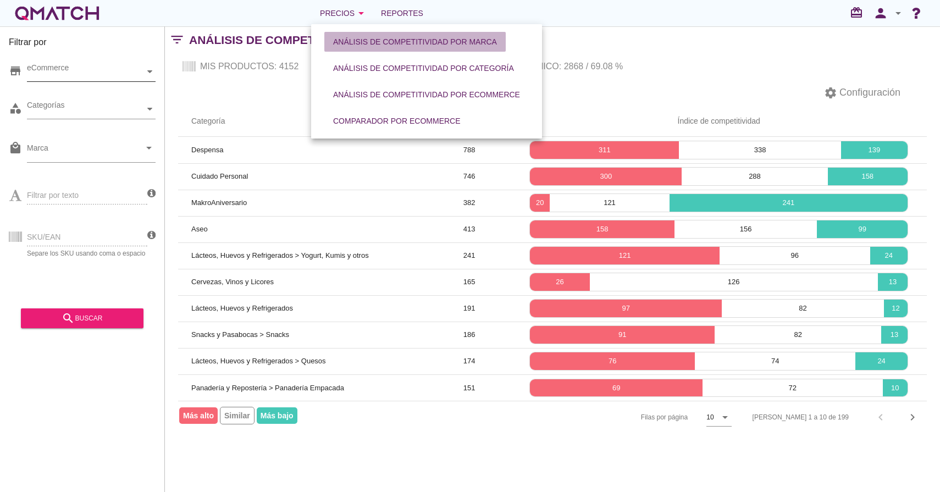
click at [360, 47] on div "Análisis de competitividad por marca" at bounding box center [415, 42] width 164 height 12
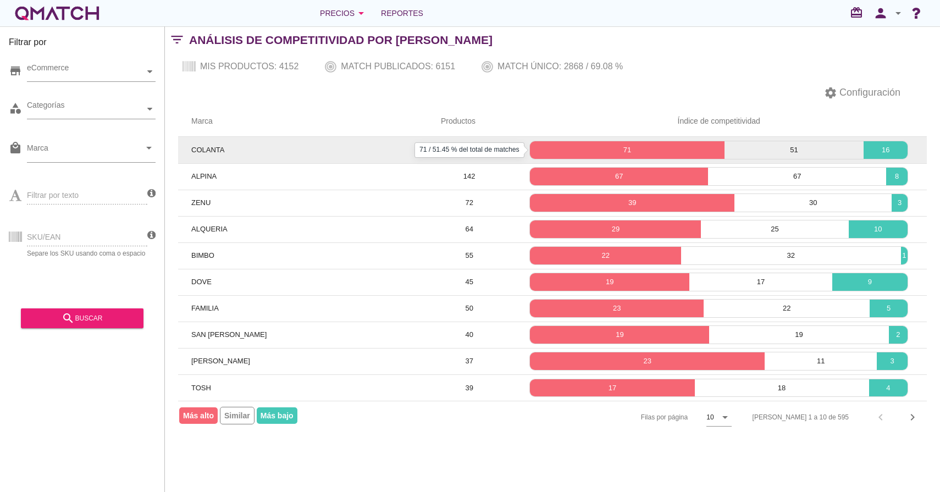
click at [632, 143] on div "71" at bounding box center [627, 150] width 194 height 18
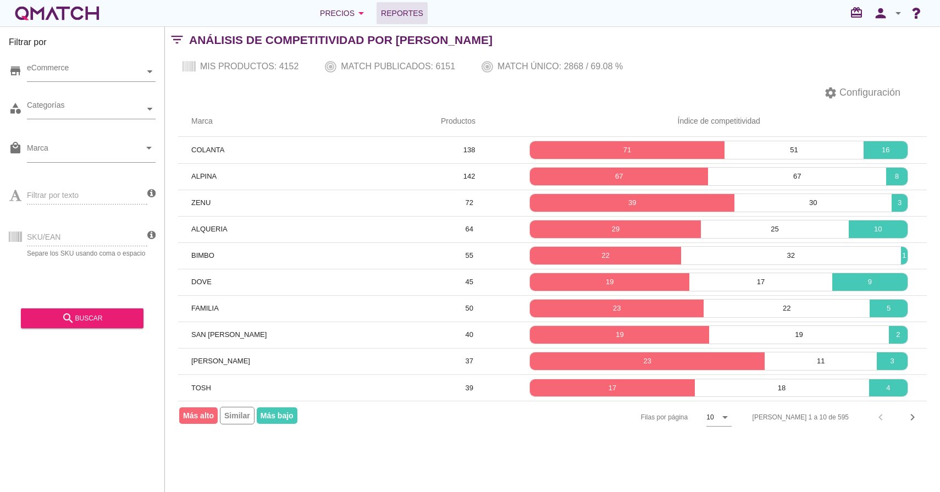
click at [406, 19] on span "Reportes" at bounding box center [402, 13] width 42 height 13
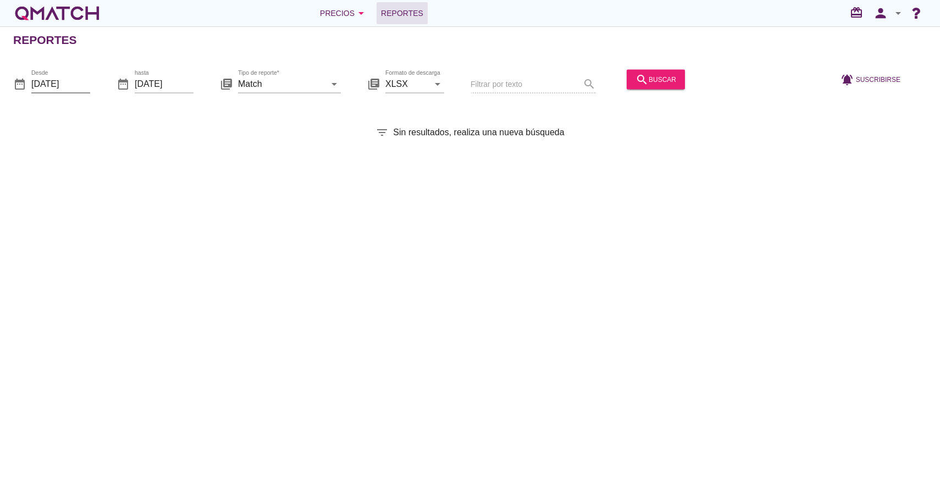
click at [66, 84] on input "2025-09-01" at bounding box center [60, 84] width 59 height 18
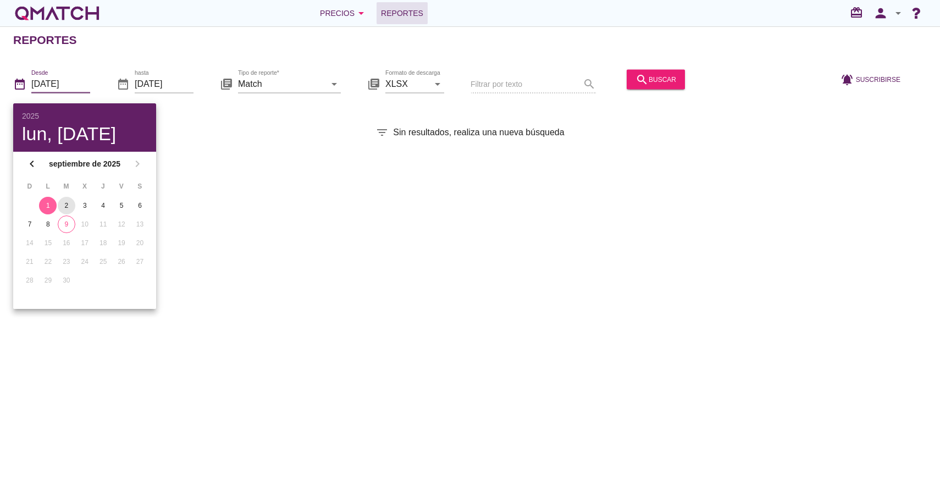
click at [65, 208] on div "2" at bounding box center [67, 206] width 18 height 10
type input "2025-09-02"
click at [153, 81] on input "[DATE]" at bounding box center [164, 84] width 59 height 18
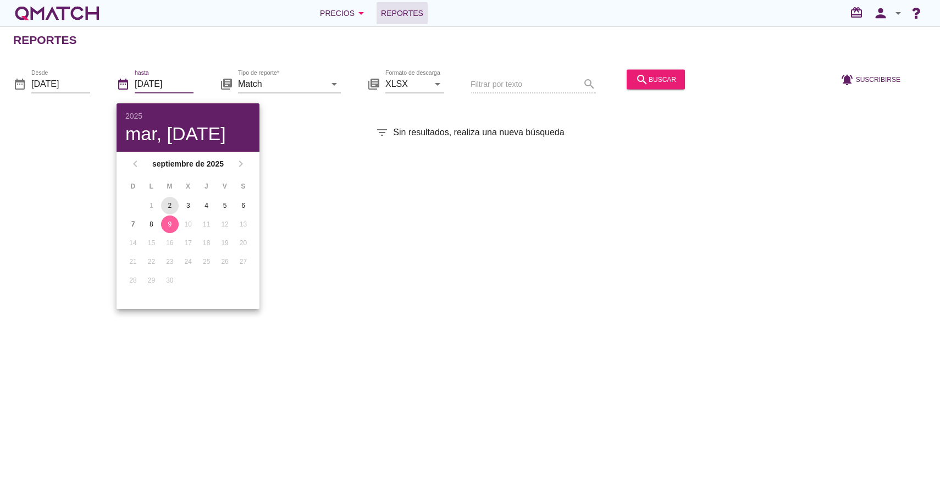
click at [163, 202] on div "2" at bounding box center [170, 206] width 18 height 10
type input "2025-09-02"
click at [315, 153] on div "Reportes date_range Desde 2025-09-02 date_range hasta 2025-09-02 library_books …" at bounding box center [470, 259] width 940 height 466
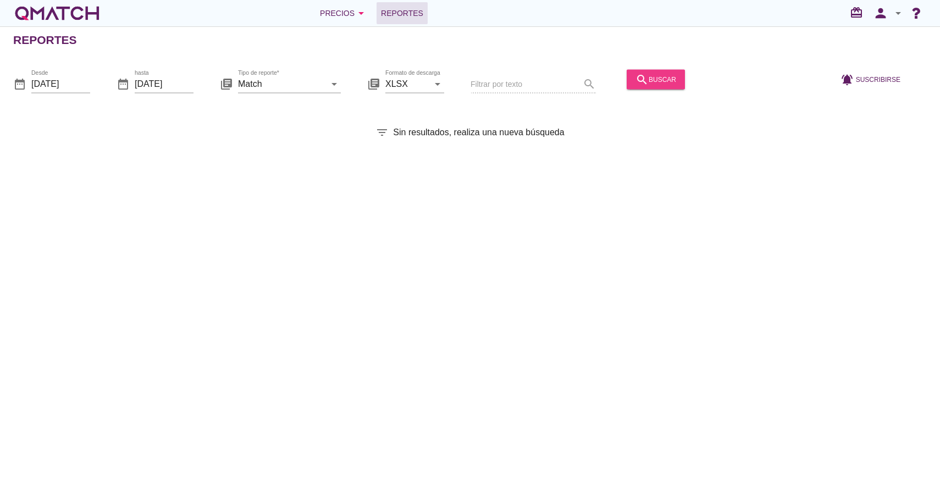
click at [652, 74] on div "search buscar" at bounding box center [655, 79] width 41 height 13
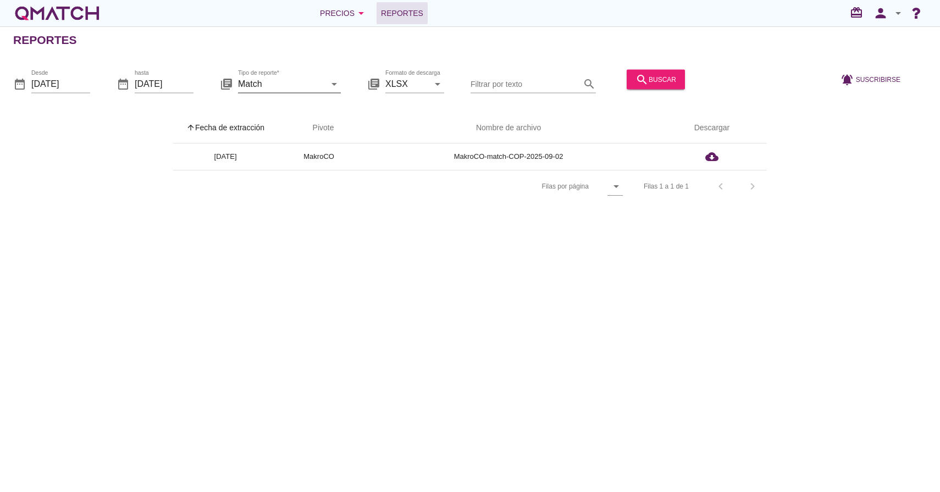
click at [334, 89] on icon "arrow_drop_down" at bounding box center [334, 83] width 13 height 13
click at [124, 142] on div "arrow_upward Fecha de extracción arrow_upward Pivote Nombre de archivo Descarga…" at bounding box center [470, 158] width 914 height 90
click at [333, 86] on icon "arrow_drop_down" at bounding box center [334, 83] width 13 height 13
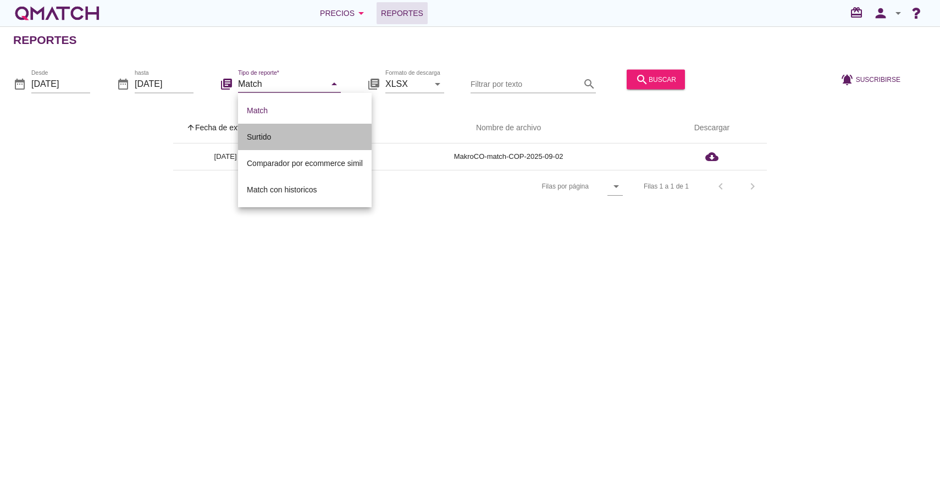
click at [278, 137] on div "Surtido" at bounding box center [305, 136] width 116 height 13
type input "Surtido"
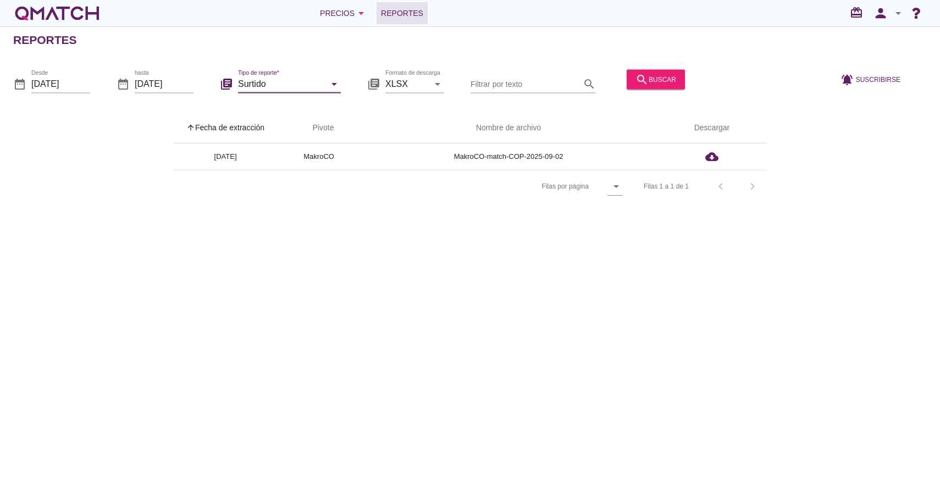
click at [150, 231] on div "Reportes date_range Desde 2025-09-02 date_range hasta 2025-09-02 library_books …" at bounding box center [470, 259] width 940 height 466
click at [642, 69] on button "search buscar" at bounding box center [656, 79] width 58 height 20
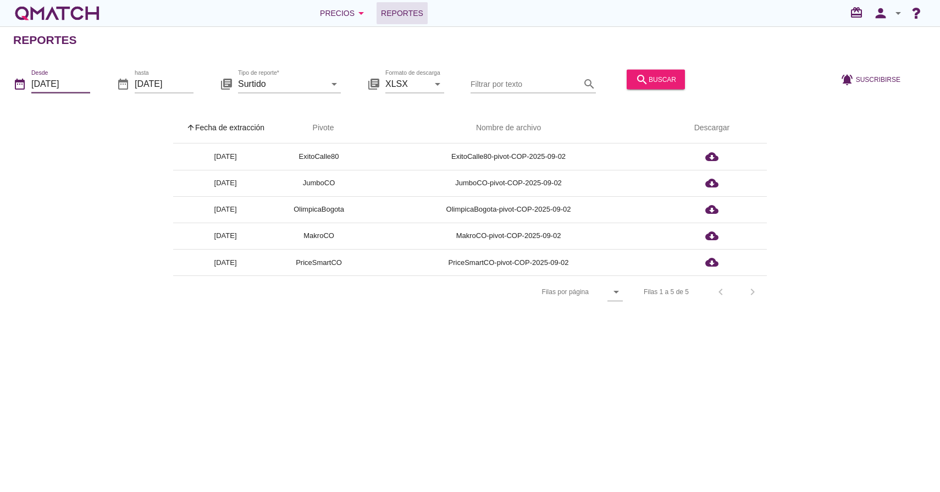
click at [35, 88] on input "2025-09-02" at bounding box center [60, 84] width 59 height 18
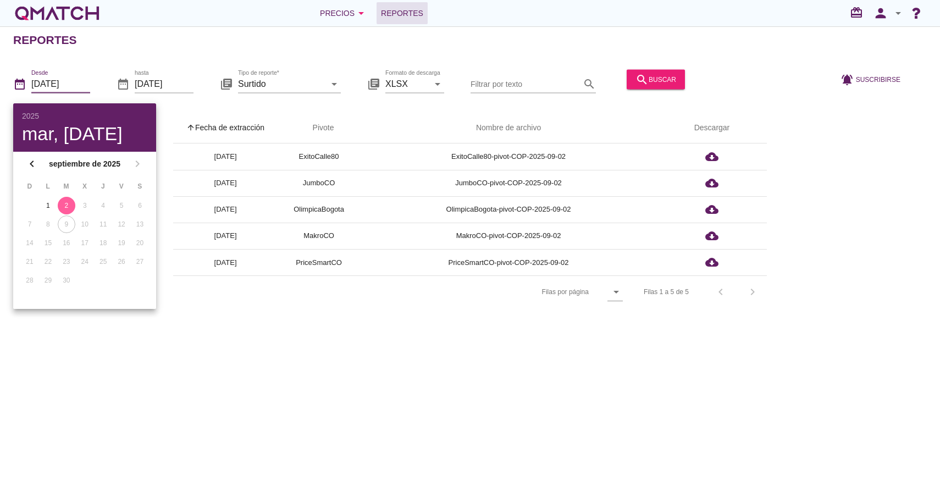
click at [292, 391] on div "Reportes date_range Desde 2025-09-02 date_range hasta 2025-09-02 library_books …" at bounding box center [470, 259] width 940 height 466
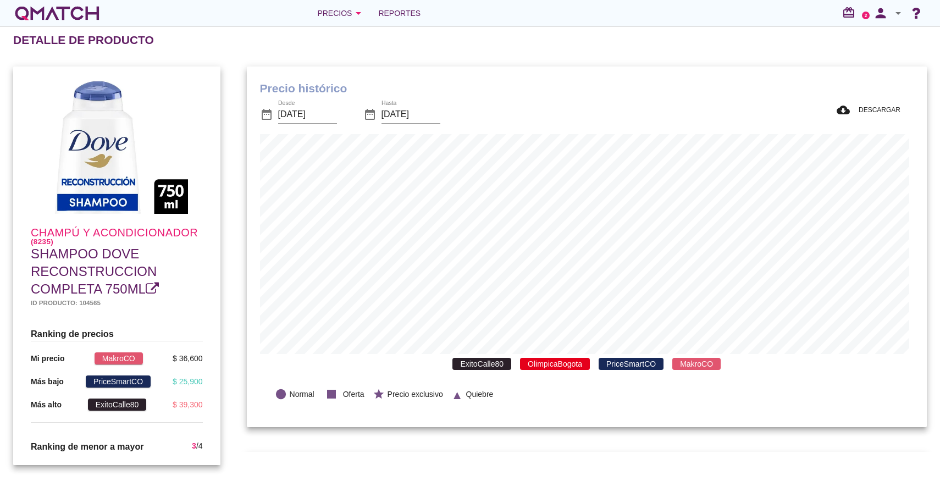
scroll to position [321, 676]
click at [482, 370] on div "ExitoCalle80 OlimpicaBogota PriceSmartCO MakroCO" at bounding box center [587, 364] width 654 height 20
click at [504, 363] on span "ExitoCalle80" at bounding box center [481, 364] width 59 height 12
click at [548, 363] on span "OlimpicaBogota" at bounding box center [555, 364] width 70 height 12
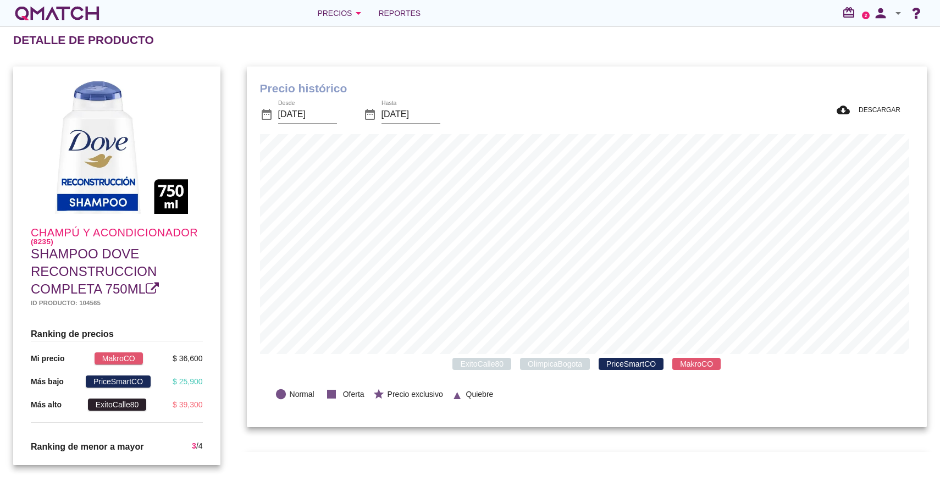
click at [617, 369] on span "PriceSmartCO" at bounding box center [631, 364] width 65 height 12
click at [682, 366] on span "MakroCO" at bounding box center [696, 364] width 48 height 12
click at [484, 364] on span "ExitoCalle80" at bounding box center [481, 364] width 59 height 12
click at [687, 368] on span "MakroCO" at bounding box center [696, 364] width 48 height 12
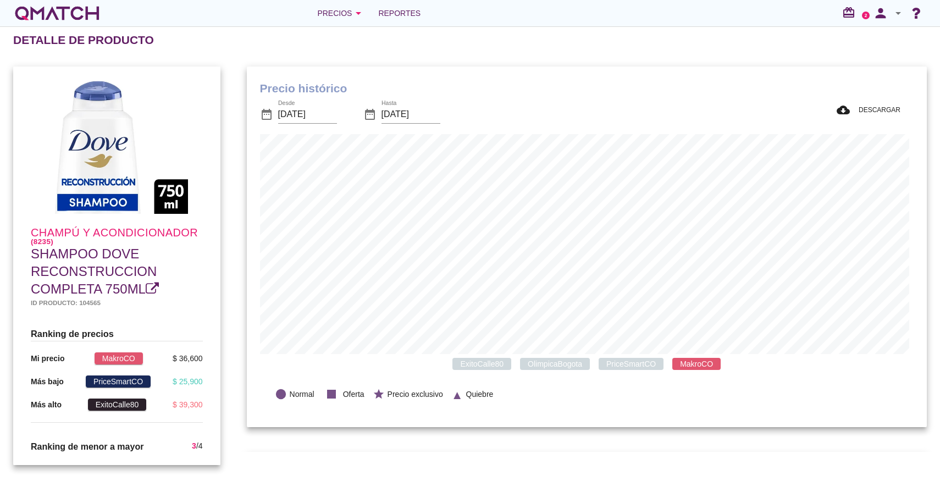
click at [493, 360] on span "ExitoCalle80" at bounding box center [481, 364] width 59 height 12
click at [693, 362] on span "MakroCO" at bounding box center [696, 364] width 48 height 12
click at [572, 360] on span "OlimpicaBogota" at bounding box center [555, 364] width 70 height 12
click at [616, 361] on span "PriceSmartCO" at bounding box center [631, 364] width 65 height 12
click at [565, 362] on span "OlimpicaBogota" at bounding box center [555, 364] width 70 height 12
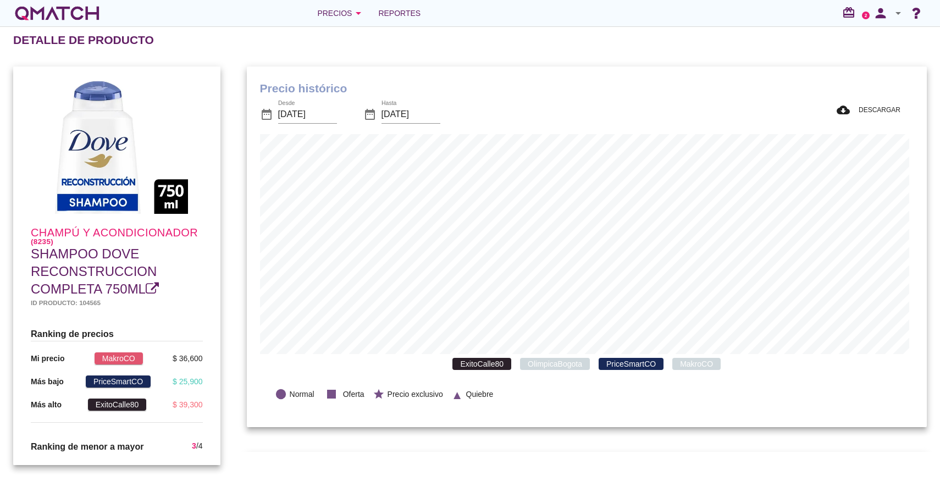
click at [707, 360] on span "MakroCO" at bounding box center [696, 364] width 48 height 12
click at [634, 359] on span "PriceSmartCO" at bounding box center [631, 364] width 65 height 12
click at [707, 377] on div "lens Normal stop Oferta star Precio exclusivo ▲ Quiebre" at bounding box center [587, 394] width 654 height 40
click at [706, 366] on span "MakroCO" at bounding box center [696, 364] width 48 height 12
click at [654, 366] on span "PriceSmartCO" at bounding box center [631, 364] width 65 height 12
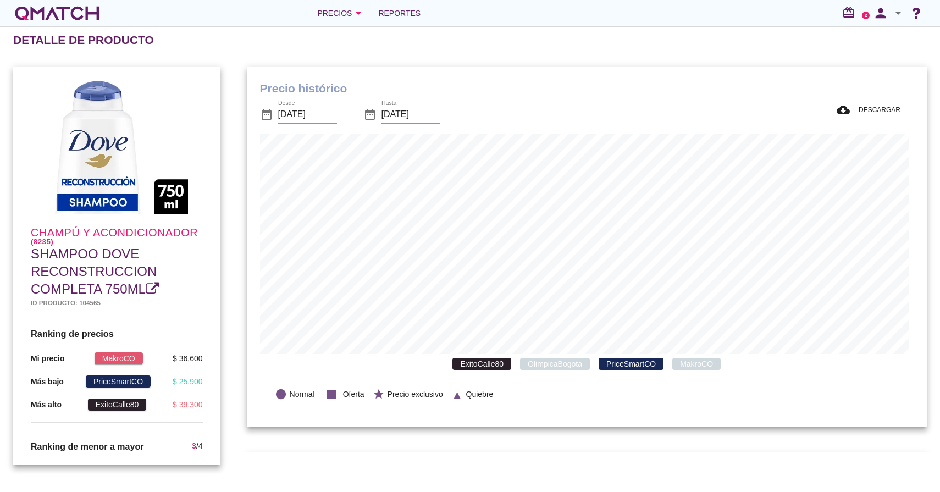
click at [649, 365] on span "PriceSmartCO" at bounding box center [631, 364] width 65 height 12
click at [689, 361] on span "MakroCO" at bounding box center [696, 364] width 48 height 12
click at [704, 366] on span "MakroCO" at bounding box center [696, 364] width 48 height 12
click at [491, 365] on span "ExitoCalle80" at bounding box center [481, 364] width 59 height 12
click at [304, 109] on input "2025-08-09" at bounding box center [307, 115] width 59 height 18
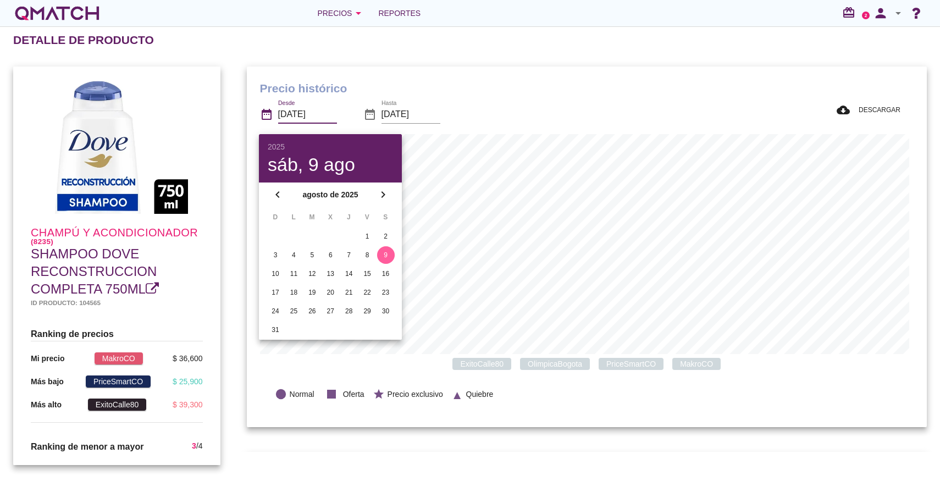
click at [527, 54] on div "Precio histórico date_range Desde 2025-08-09 date_range Hasta 2025-09-09 cloud_…" at bounding box center [587, 247] width 706 height 388
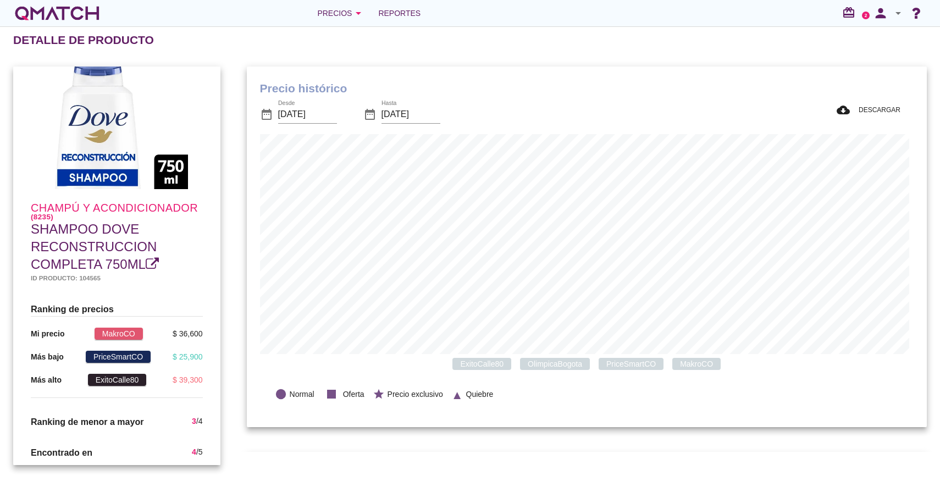
scroll to position [27, 0]
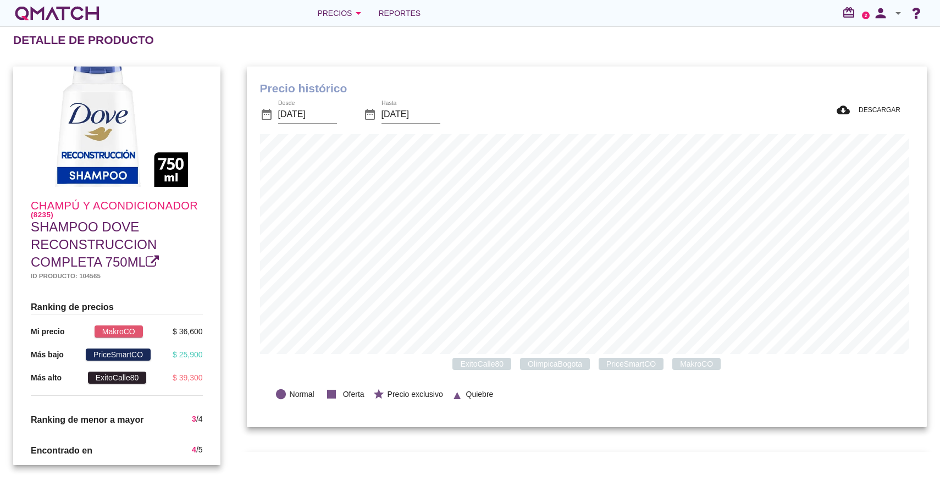
drag, startPoint x: 200, startPoint y: 342, endPoint x: 89, endPoint y: 344, distance: 110.5
click at [89, 344] on div "Ranking de precios Mi precio MakroCO $ 36,600 Más bajo PriceSmartCO $ 25,900 Má…" at bounding box center [117, 347] width 190 height 113
drag, startPoint x: 196, startPoint y: 391, endPoint x: 118, endPoint y: 389, distance: 78.1
click at [118, 384] on div "Más alto ExitoCalle80 $ 39,300" at bounding box center [117, 378] width 172 height 12
click at [186, 361] on div "$ 25,900" at bounding box center [188, 355] width 30 height 12
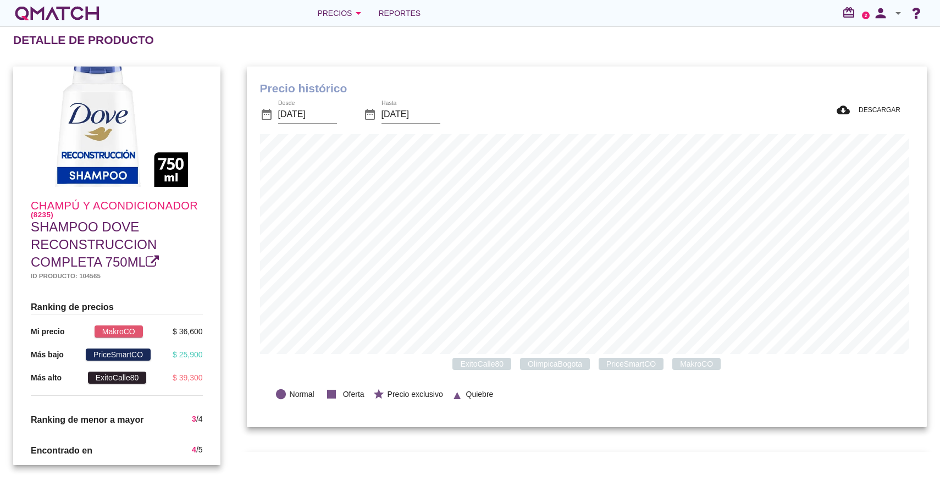
scroll to position [39, 0]
click at [126, 418] on span "Ranking de menor a mayor" at bounding box center [87, 418] width 113 height 9
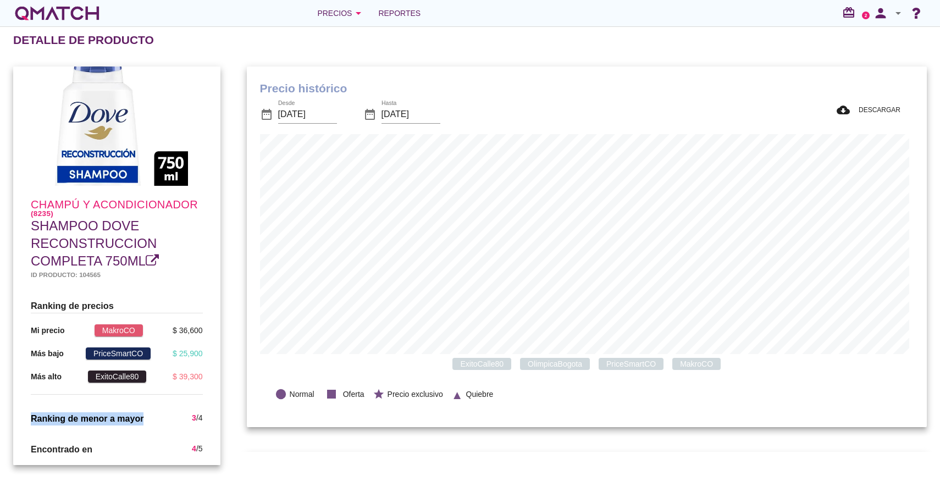
click at [126, 418] on span "Ranking de menor a mayor" at bounding box center [87, 418] width 113 height 9
click at [192, 417] on div "3 / 4" at bounding box center [197, 418] width 10 height 13
drag, startPoint x: 196, startPoint y: 447, endPoint x: 180, endPoint y: 447, distance: 16.5
click at [180, 447] on div "Encontrado en 4 / 5" at bounding box center [117, 449] width 190 height 31
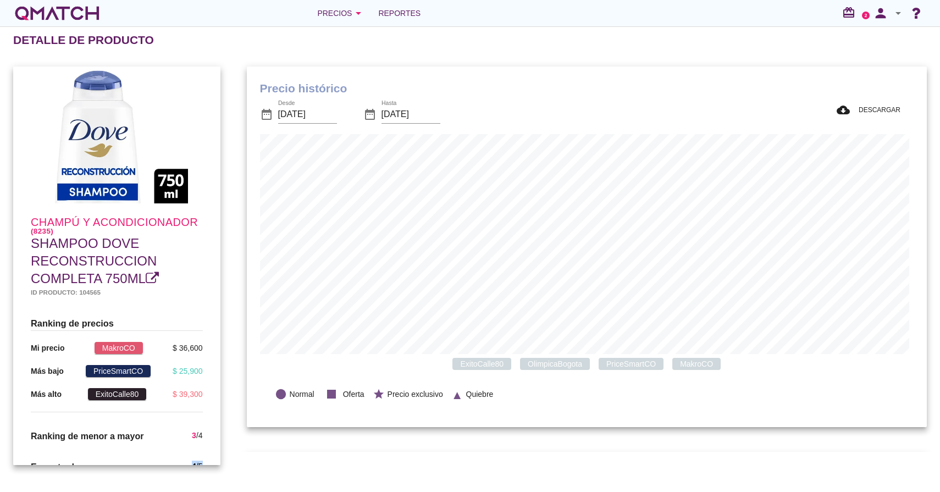
scroll to position [0, 0]
